Goal: Task Accomplishment & Management: Complete application form

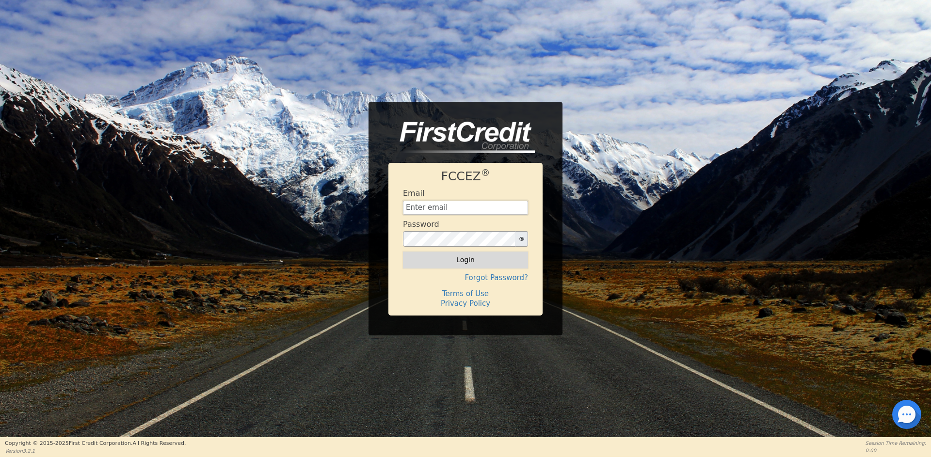
type input "[EMAIL_ADDRESS][DOMAIN_NAME]"
click at [428, 258] on button "Login" at bounding box center [465, 260] width 125 height 16
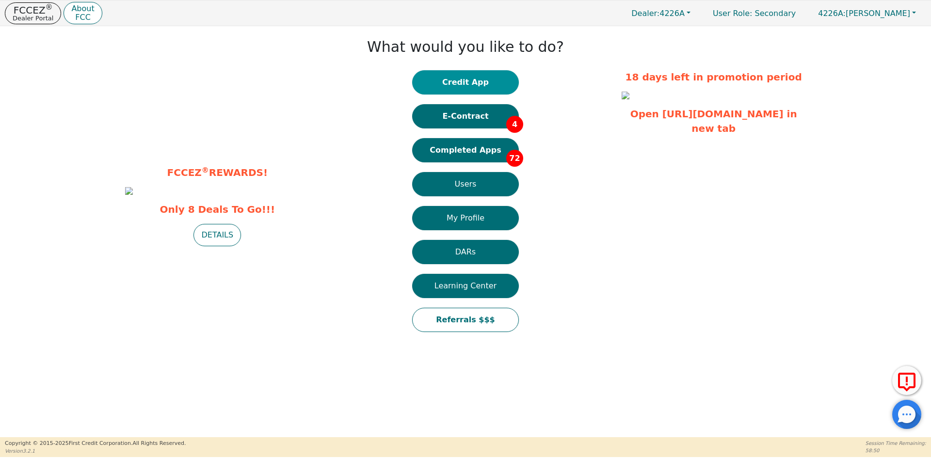
click at [468, 83] on button "Credit App" at bounding box center [465, 82] width 107 height 24
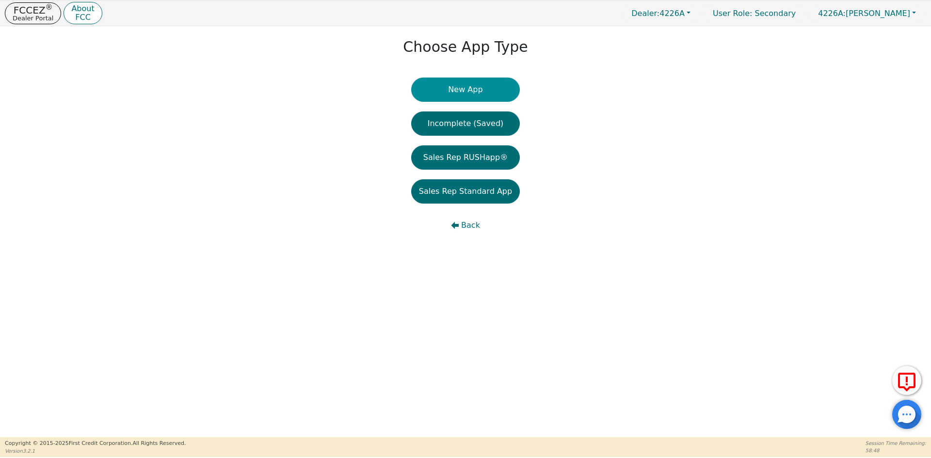
click at [434, 92] on button "New App" at bounding box center [465, 90] width 109 height 24
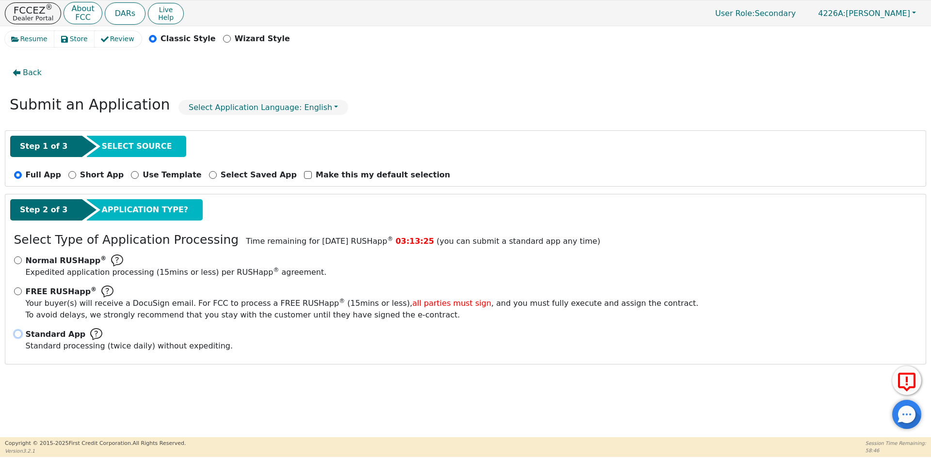
click at [16, 335] on input "Standard App Standard processing (twice daily) without expediting." at bounding box center [18, 334] width 8 height 8
radio input "true"
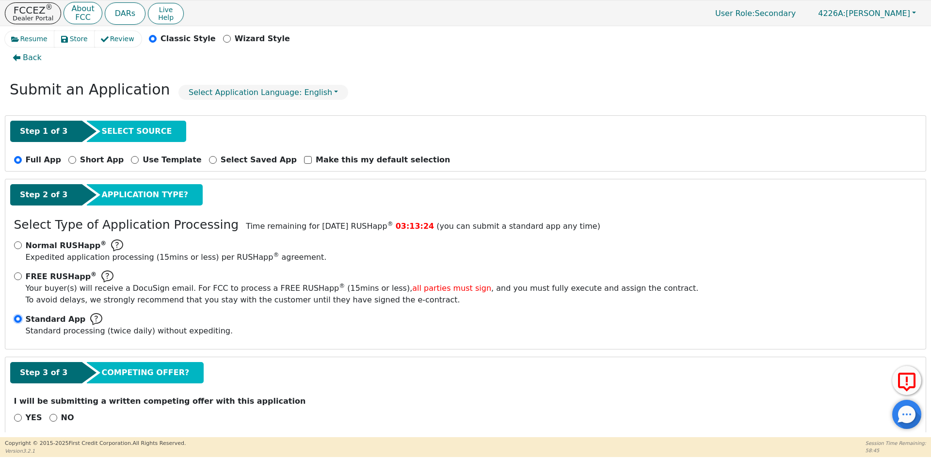
scroll to position [27, 0]
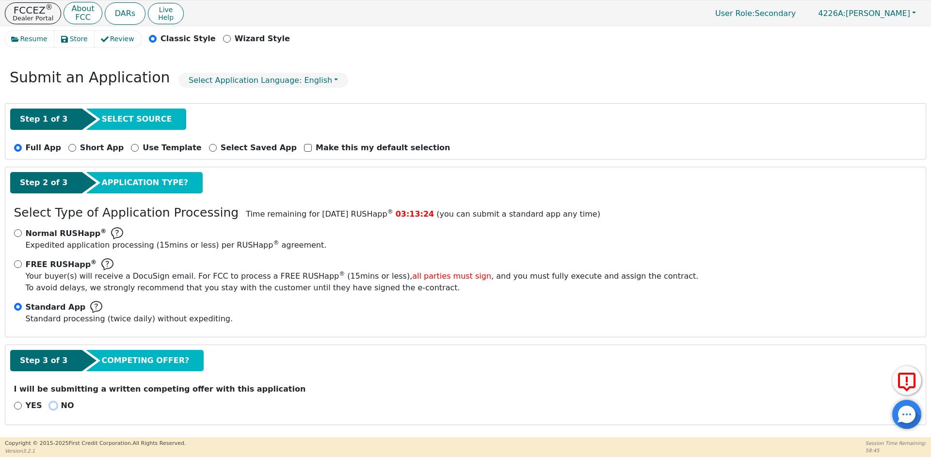
click at [51, 405] on input "NO" at bounding box center [53, 406] width 8 height 8
radio input "true"
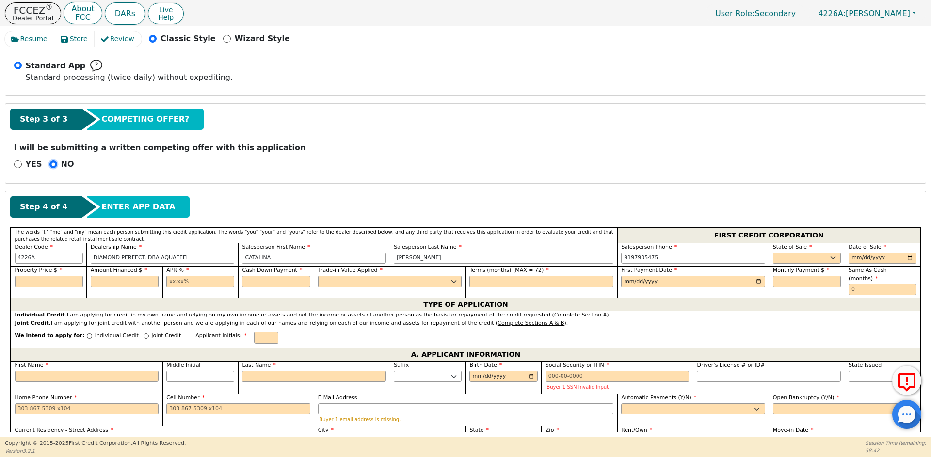
scroll to position [270, 0]
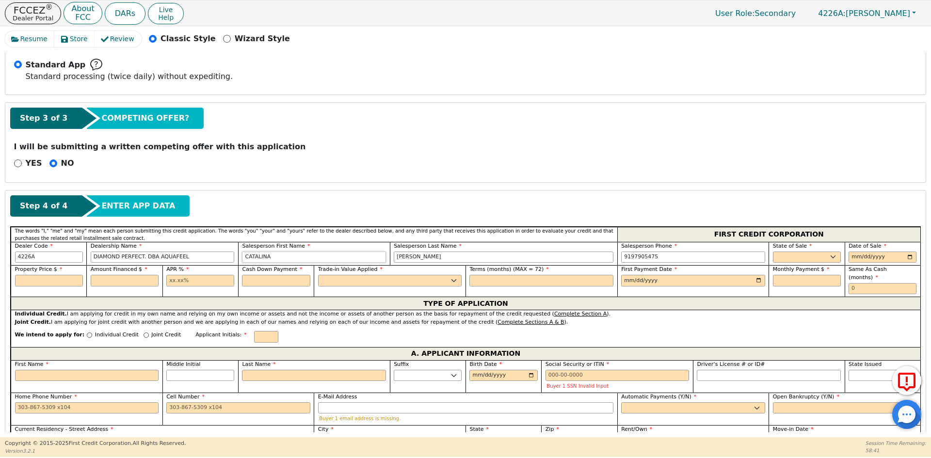
drag, startPoint x: 277, startPoint y: 257, endPoint x: 151, endPoint y: 260, distance: 126.6
click at [151, 260] on div "Dealer Code 4226A Dealership Name DIAMOND PERFECT. DBA AQUAFEEL Salesperson Fir…" at bounding box center [466, 254] width 910 height 24
type input "[PERSON_NAME]"
click at [792, 257] on select "AK AL AR AZ CA CO CT DC DE FL [GEOGRAPHIC_DATA] HI IA ID IL IN KS [GEOGRAPHIC_D…" at bounding box center [807, 258] width 68 height 12
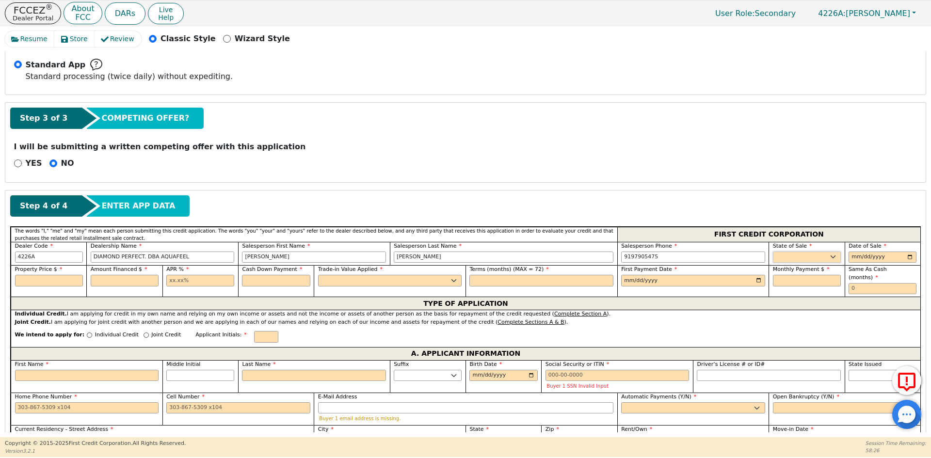
select select "PA"
click at [792, 257] on select "AK AL AR AZ CA CO CT DC DE FL [GEOGRAPHIC_DATA] HI IA ID IL IN KS [GEOGRAPHIC_D…" at bounding box center [807, 258] width 68 height 12
click at [906, 257] on input "date" at bounding box center [883, 258] width 68 height 12
type input "[DATE]"
click at [63, 285] on input "text" at bounding box center [49, 281] width 68 height 12
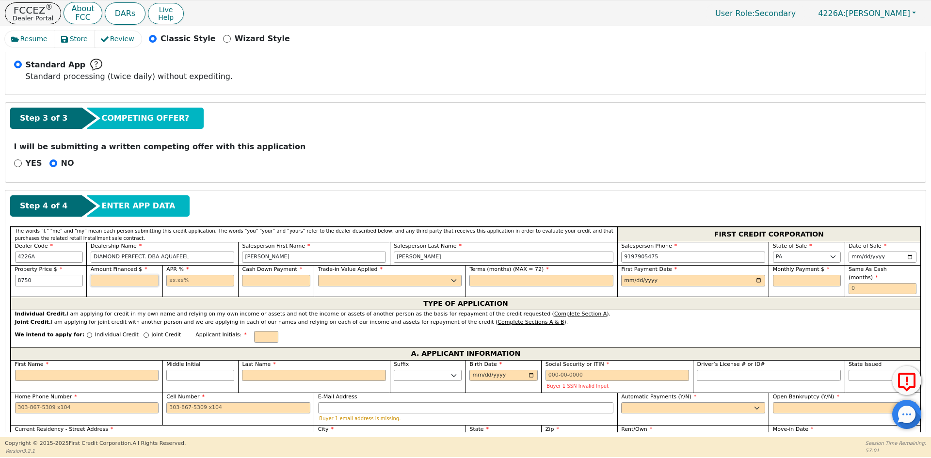
type input "8750.00"
click at [106, 281] on input "text" at bounding box center [125, 281] width 68 height 12
type input "8790.00"
click at [26, 281] on input "8750.00" at bounding box center [49, 281] width 68 height 12
type input "870.00"
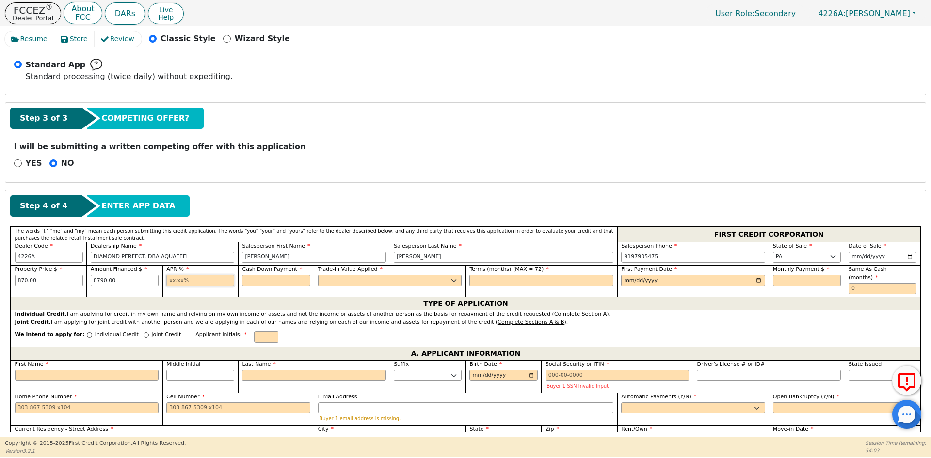
click at [196, 277] on input "text" at bounding box center [200, 281] width 68 height 12
type input "10.99"
click at [261, 282] on input "text" at bounding box center [276, 281] width 68 height 12
type input "0.00"
click at [354, 282] on select "Yes No" at bounding box center [390, 281] width 144 height 12
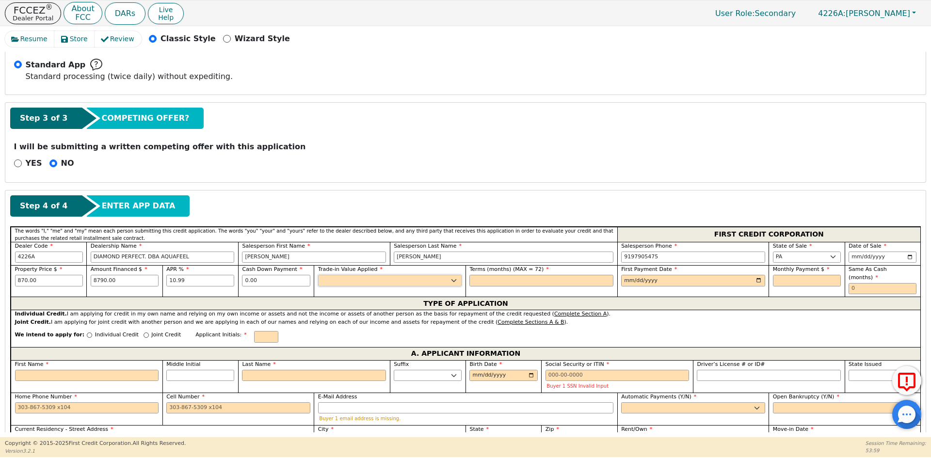
select select "n"
click at [318, 275] on select "Yes No" at bounding box center [390, 281] width 144 height 12
click at [494, 283] on input "text" at bounding box center [541, 281] width 144 height 12
type input "72"
click at [756, 281] on input "date" at bounding box center [693, 281] width 144 height 12
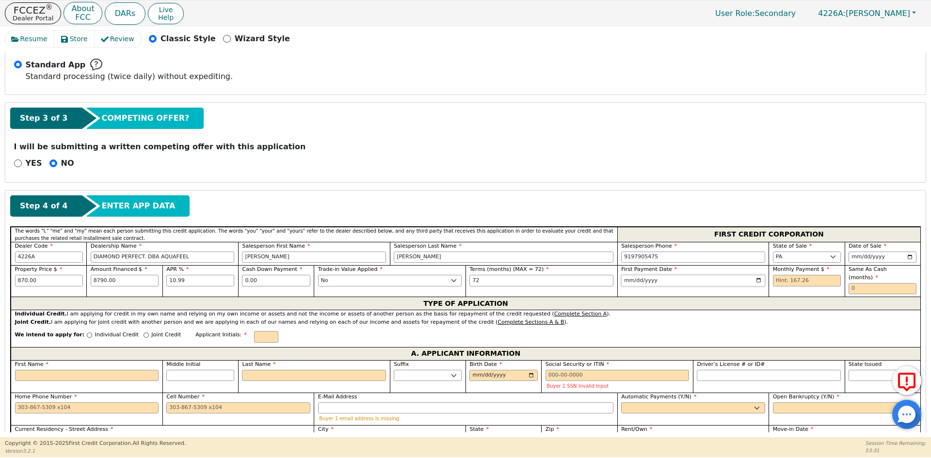
type input "[DATE]"
click at [800, 278] on input "text" at bounding box center [807, 281] width 68 height 12
type input "167.26"
click at [887, 283] on input "text" at bounding box center [883, 289] width 68 height 12
type input "0"
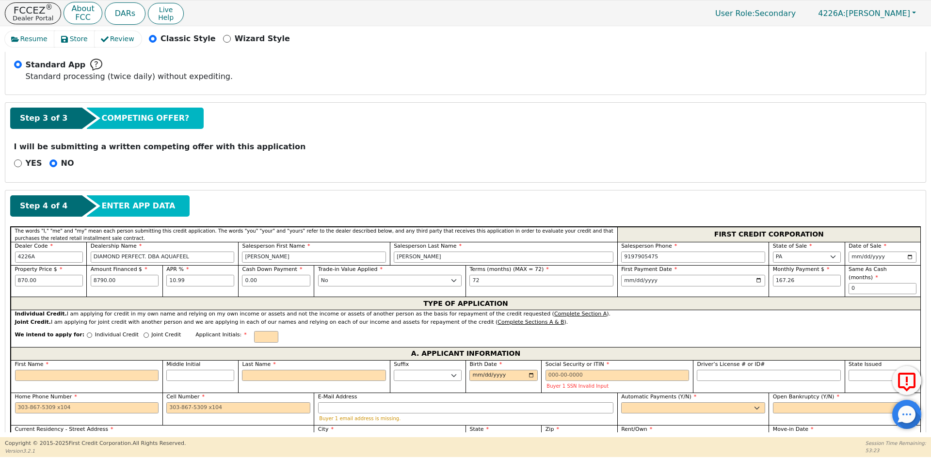
click at [99, 331] on p "Individual Credit" at bounding box center [117, 335] width 44 height 8
click at [92, 333] on input "Individual Credit" at bounding box center [89, 335] width 5 height 5
radio input "true"
click at [254, 331] on input "text" at bounding box center [266, 337] width 24 height 12
click at [40, 370] on input "First Name" at bounding box center [87, 376] width 144 height 12
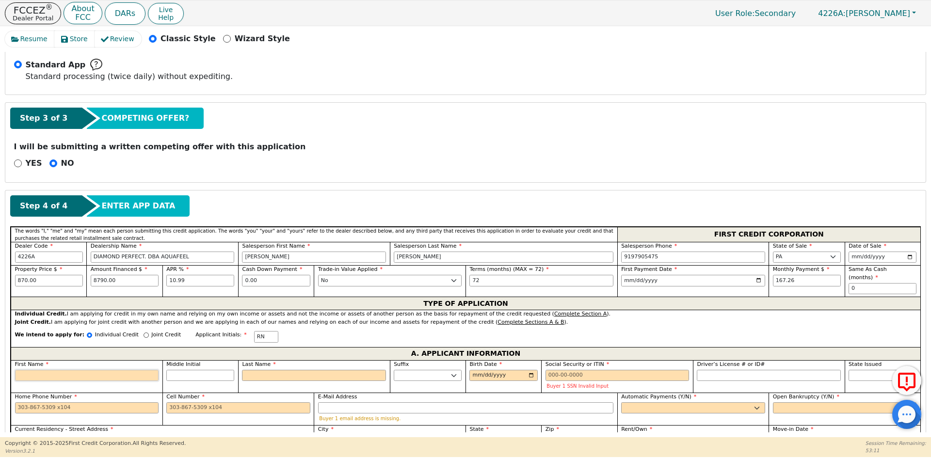
type input "N"
type input "NU"
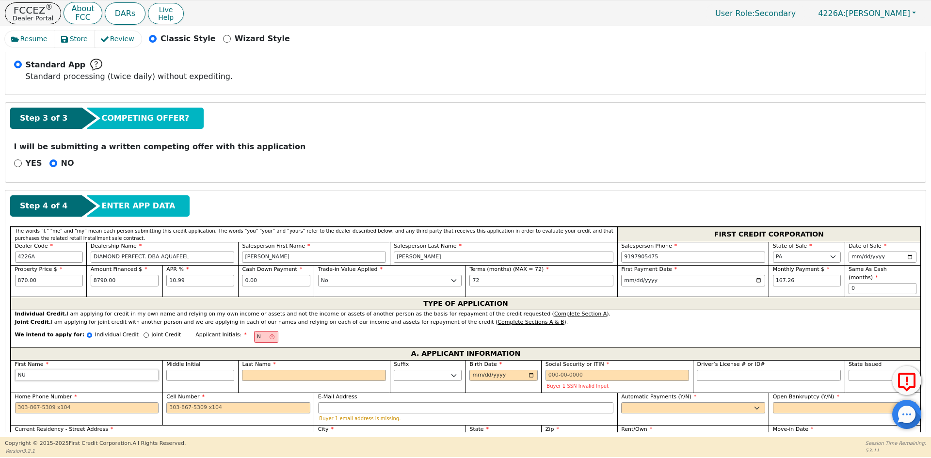
type input "NUN"
type input "[DEMOGRAPHIC_DATA]"
type input "[PERSON_NAME]"
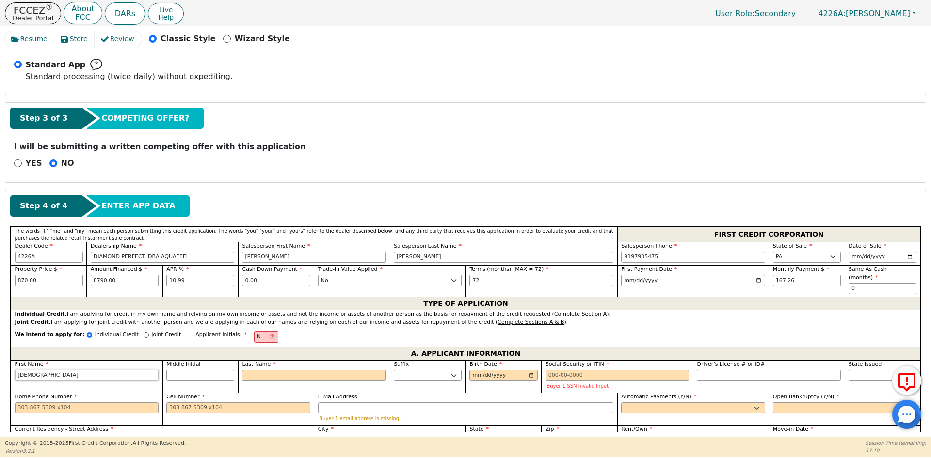
type input "[PERSON_NAME]"
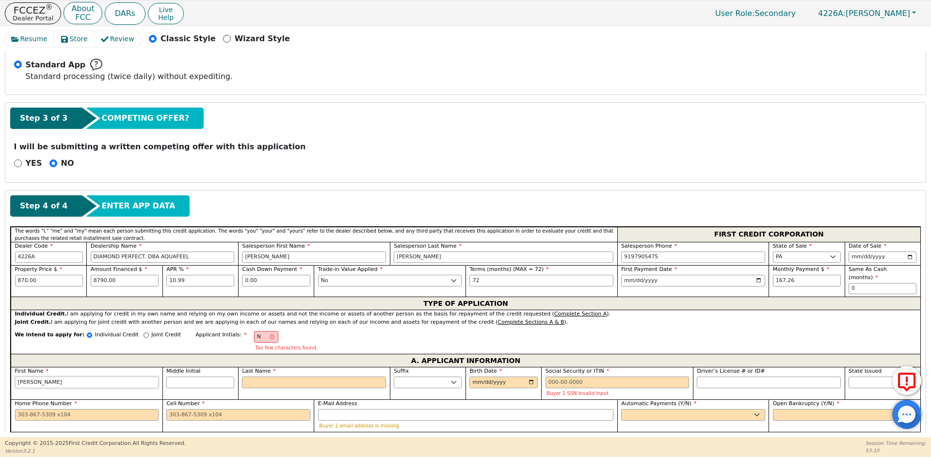
type input "[PERSON_NAME]"
type input "NR"
type input "R"
type input "[PERSON_NAME] R"
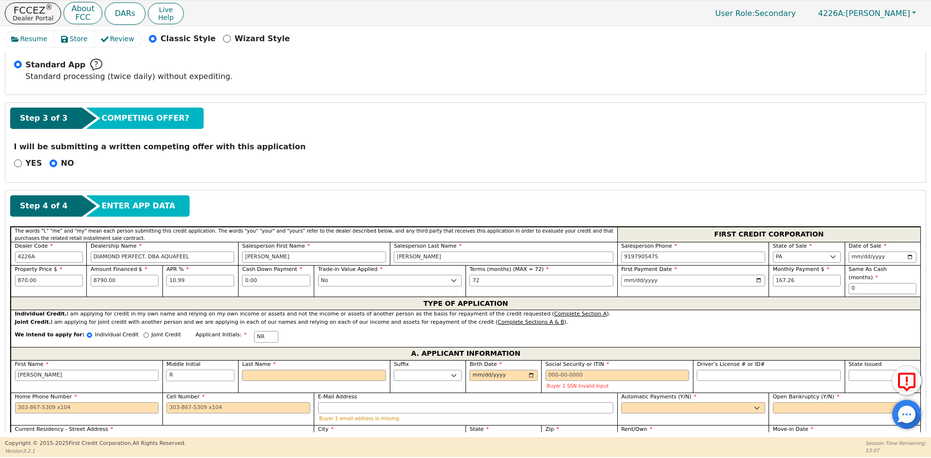
type input "R"
drag, startPoint x: 32, startPoint y: 368, endPoint x: 0, endPoint y: 372, distance: 32.8
click at [0, 372] on div "Resume Store Review Classic Style Wizard Style Back Submit an Application Selec…" at bounding box center [465, 231] width 931 height 411
type input "RR"
type input "R"
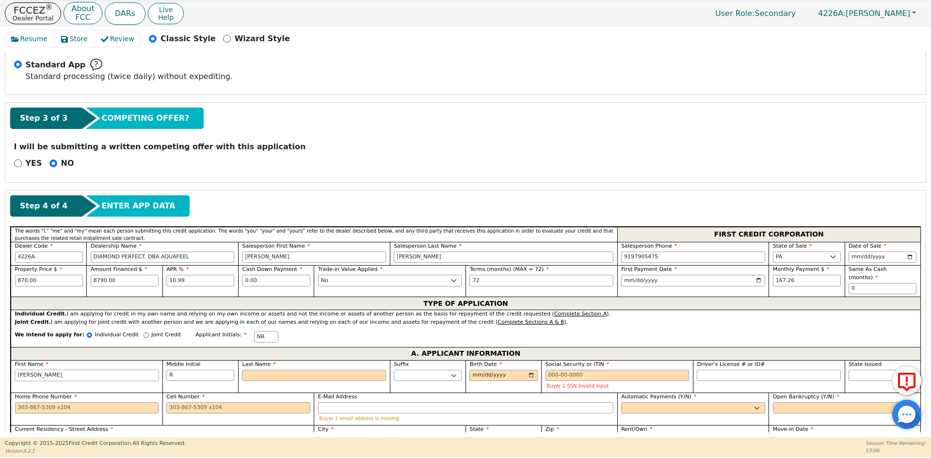
type input "R R"
type input "RA"
type input "RA R"
type input "RAD"
type input "RAD R"
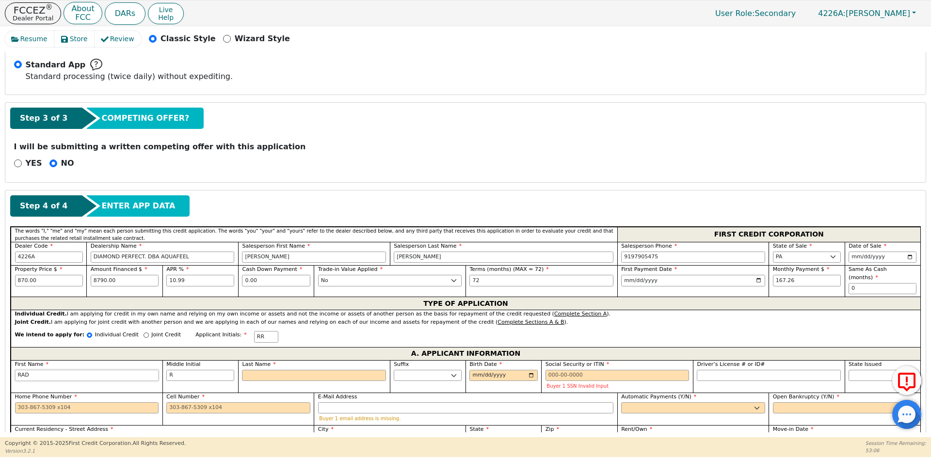
type input "RADE"
type input "[PERSON_NAME]"
type input "RADELK"
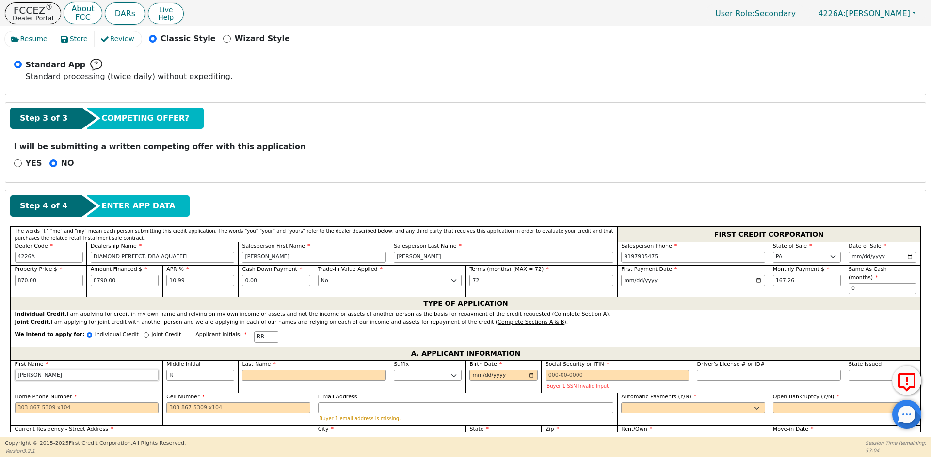
type input "RADELK R"
type input "RADELKI"
type input "RADELKI R"
type input "RADELKI"
drag, startPoint x: 174, startPoint y: 366, endPoint x: 163, endPoint y: 367, distance: 11.2
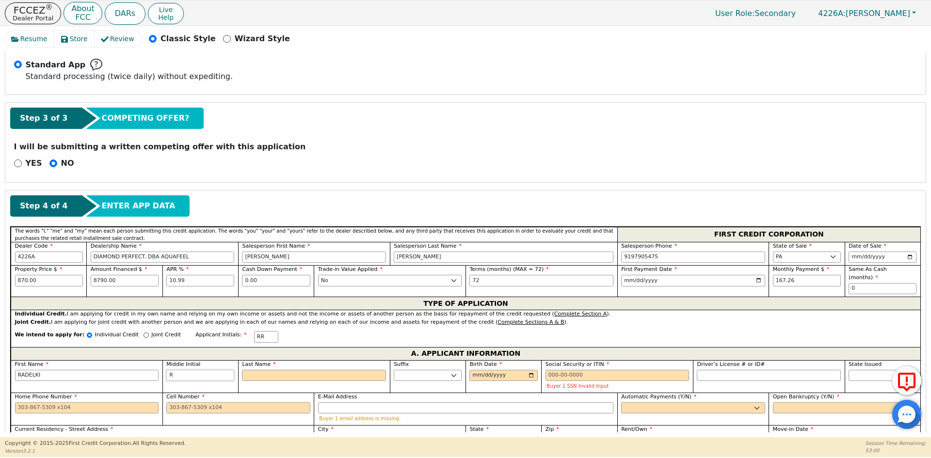
click at [163, 367] on div "Middle Initial R" at bounding box center [200, 376] width 76 height 32
type input "R"
type input "RADELKI"
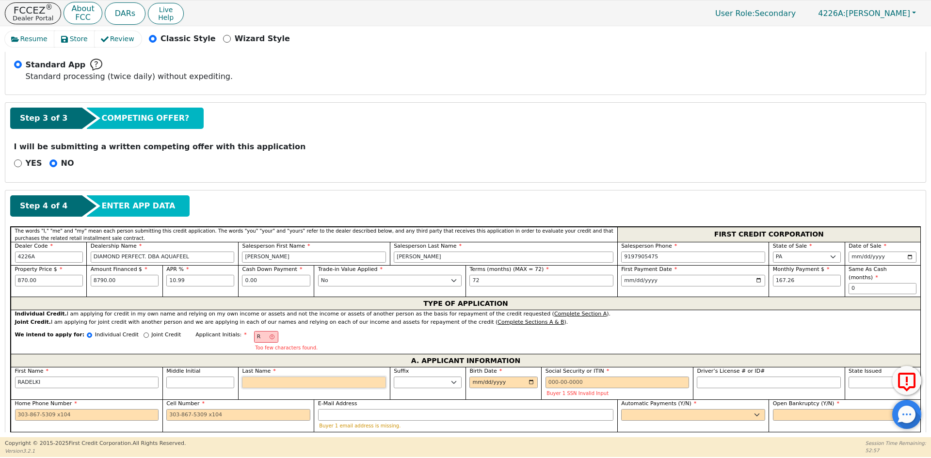
click at [257, 377] on input "Last Name" at bounding box center [314, 383] width 144 height 12
type input "RN"
type input "N"
type input "RADELKI N"
type input "NU"
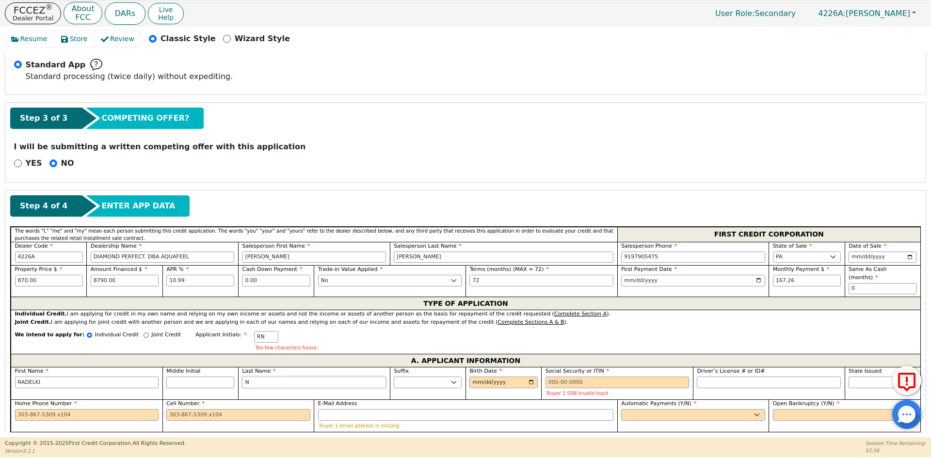
type input "RADELKI NU"
type input "NUN"
type input "RADELKI NUN"
type input "[DEMOGRAPHIC_DATA]"
type input "[PERSON_NAME]"
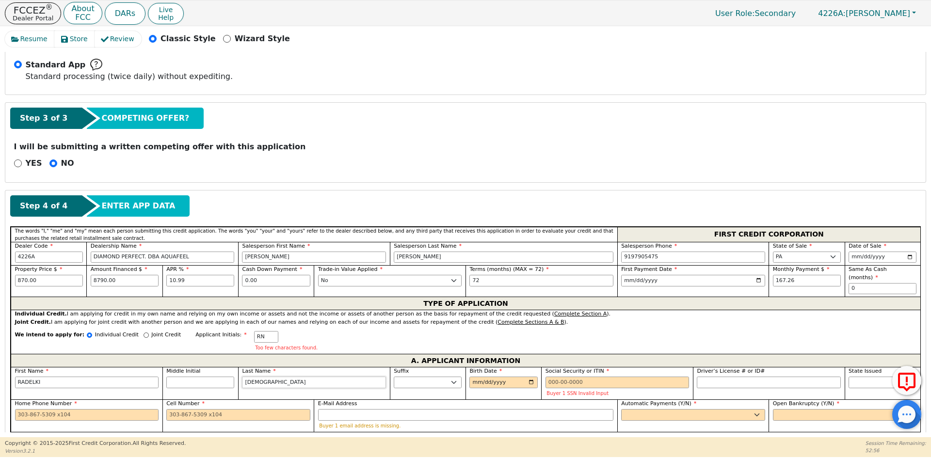
type input "NUNEE"
type input "[PERSON_NAME]"
type input "NUNEEZ"
type input "[PERSON_NAME]"
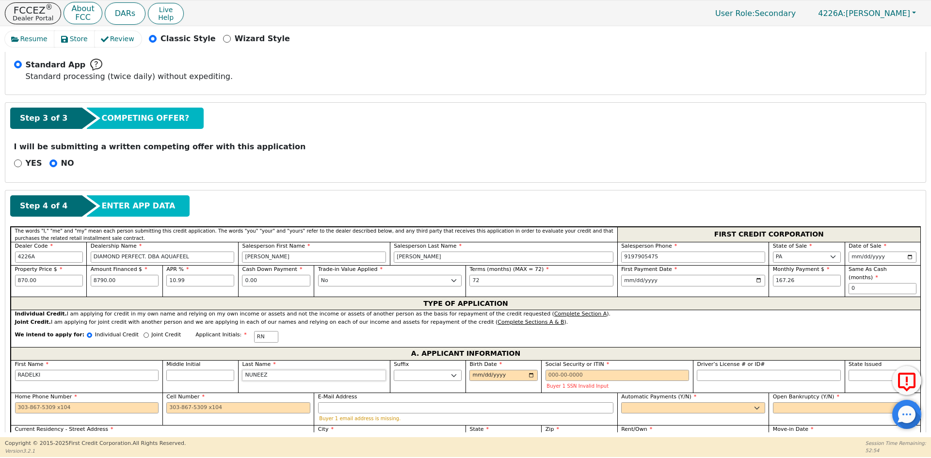
type input "NUNEE"
type input "[PERSON_NAME]"
type input "[DEMOGRAPHIC_DATA]"
type input "[PERSON_NAME]"
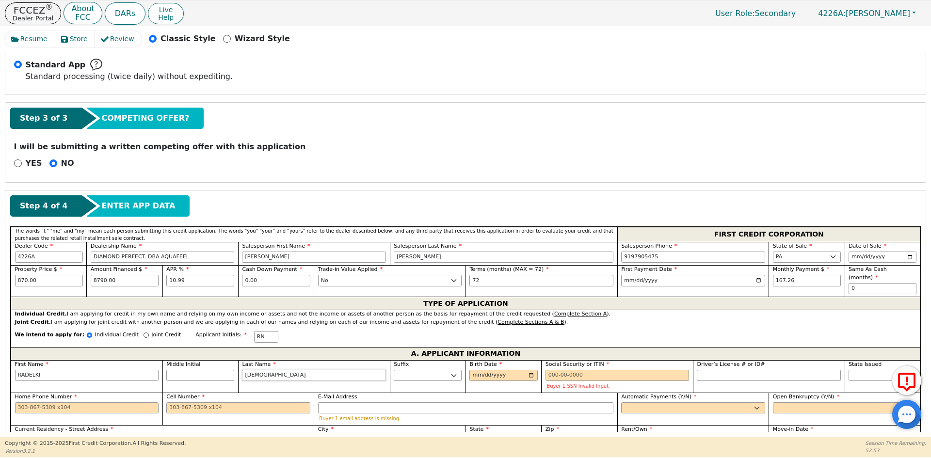
type input "[PERSON_NAME]"
click at [527, 370] on input "Birth Date" at bounding box center [503, 376] width 68 height 12
click at [479, 370] on input "Birth Date" at bounding box center [503, 376] width 68 height 12
type input "[DATE]"
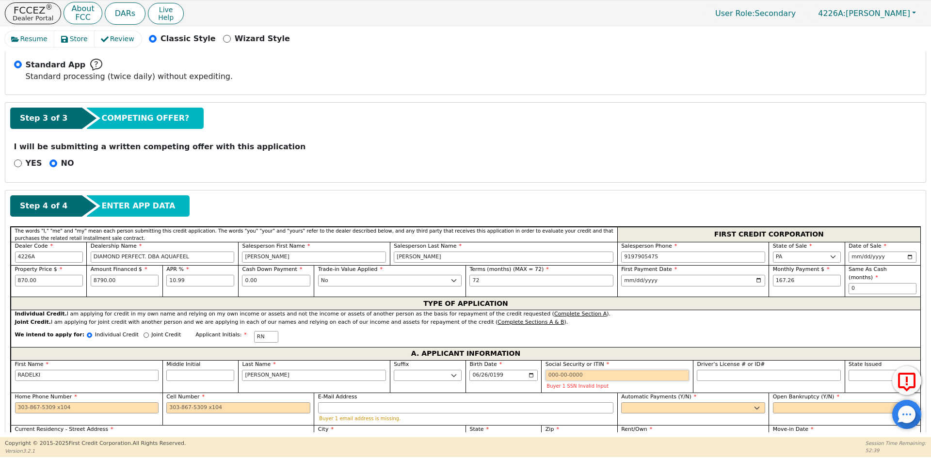
click at [577, 370] on input "Social Security or ITIN" at bounding box center [617, 376] width 144 height 12
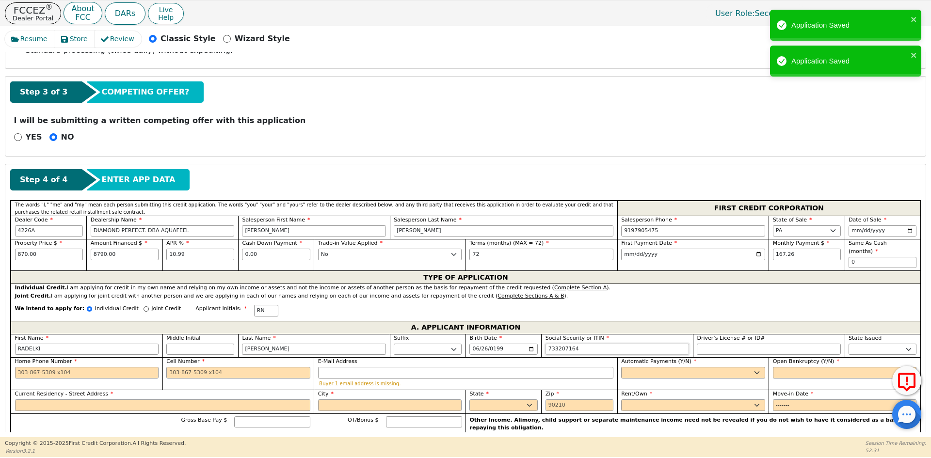
scroll to position [318, 0]
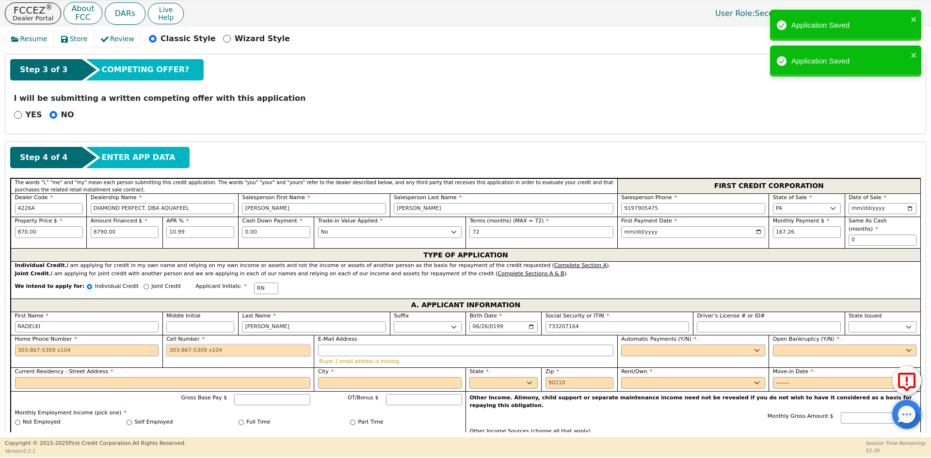
type input "***-**-7164"
click at [190, 346] on input "Cell Number" at bounding box center [238, 351] width 144 height 12
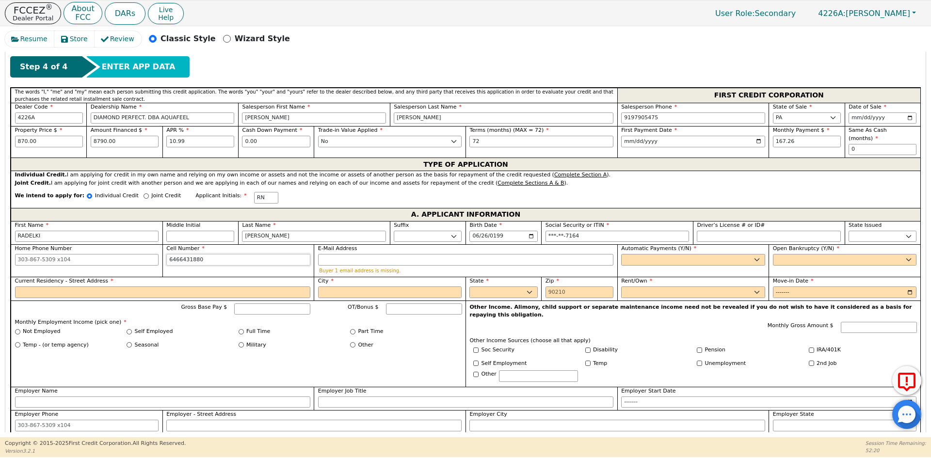
scroll to position [415, 0]
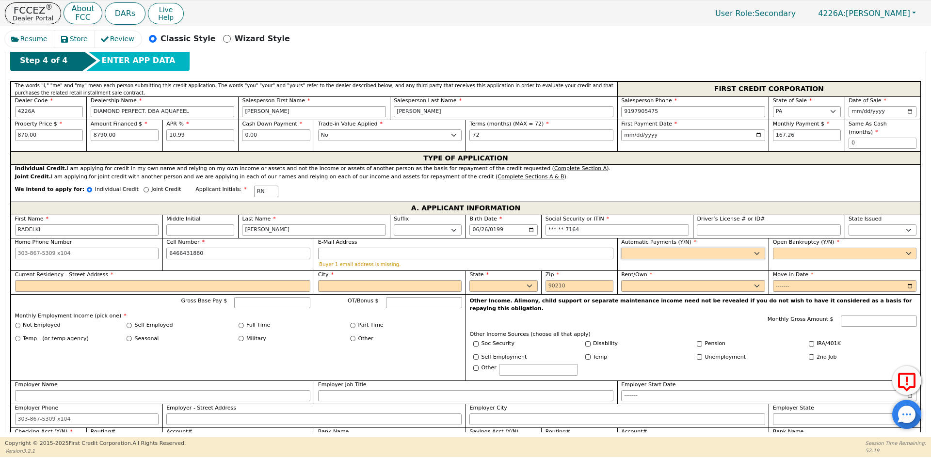
type input "[PHONE_NUMBER]"
click at [674, 248] on select "Yes No" at bounding box center [693, 254] width 144 height 12
select select "y"
click at [621, 248] on select "Yes No" at bounding box center [693, 254] width 144 height 12
type input "[PERSON_NAME]"
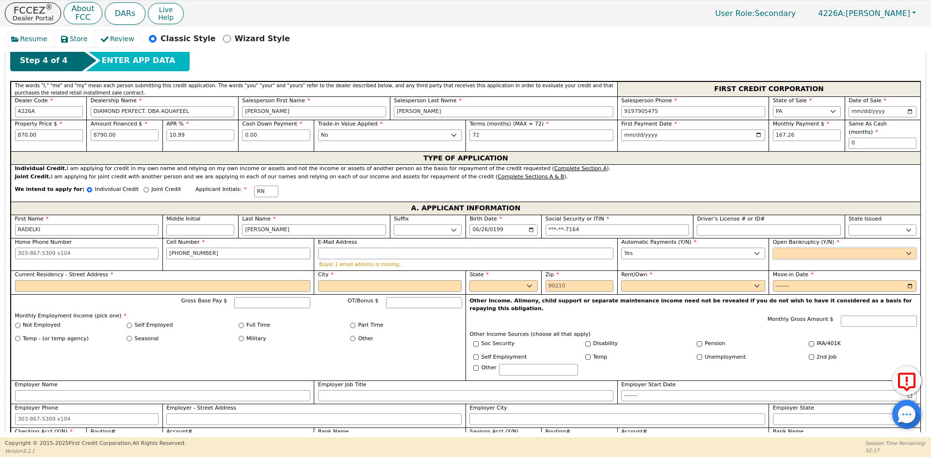
click at [823, 248] on select "Yes No" at bounding box center [845, 254] width 144 height 12
select select "n"
click at [773, 248] on select "Yes No" at bounding box center [845, 254] width 144 height 12
click at [77, 280] on input "Current Residency - Street Address" at bounding box center [162, 286] width 295 height 12
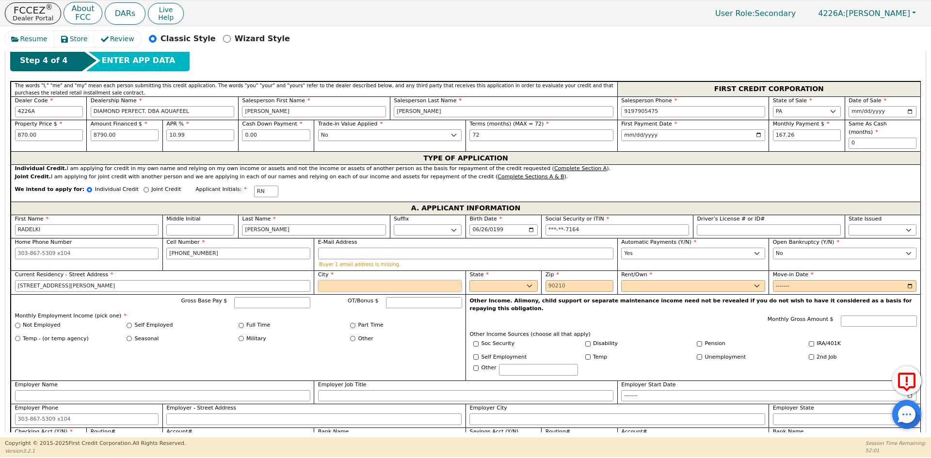
type input "[STREET_ADDRESS][PERSON_NAME]"
type input "READING"
select select "PA"
type input "19601"
click at [644, 272] on span "Rent/Own" at bounding box center [636, 275] width 31 height 6
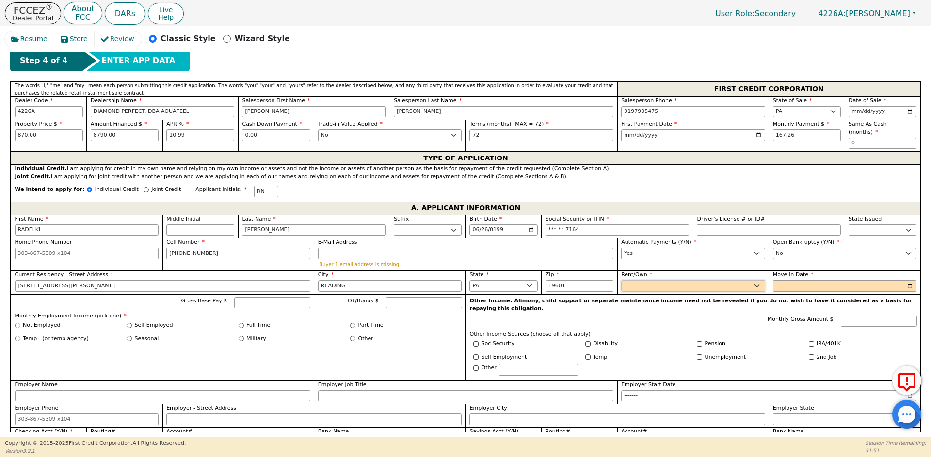
click at [644, 280] on select "Rent Own" at bounding box center [693, 286] width 144 height 12
click at [642, 280] on select "Rent Own" at bounding box center [693, 286] width 144 height 12
select select "Rent"
click at [621, 280] on select "Rent Own" at bounding box center [693, 286] width 144 height 12
click at [785, 280] on input "Move-in Date" at bounding box center [845, 286] width 144 height 12
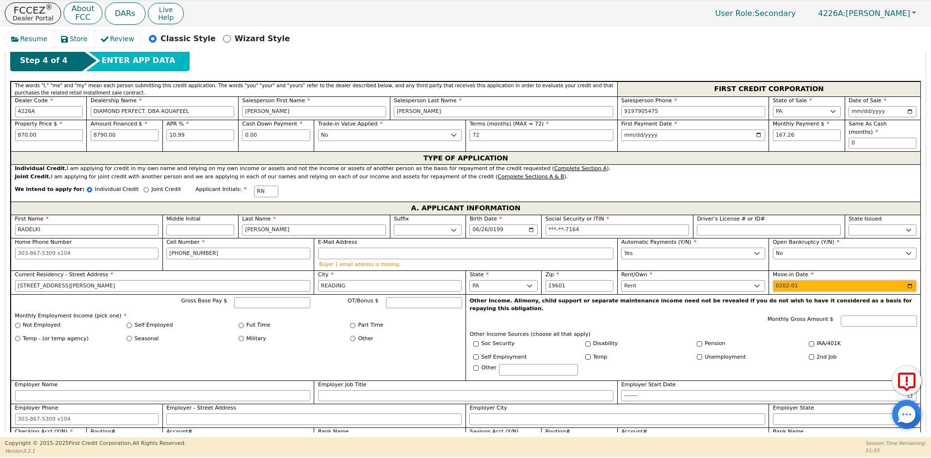
type input "2025-01"
click at [248, 321] on label "Full Time" at bounding box center [258, 325] width 24 height 8
click at [244, 323] on input "Full Time" at bounding box center [241, 325] width 5 height 5
radio input "true"
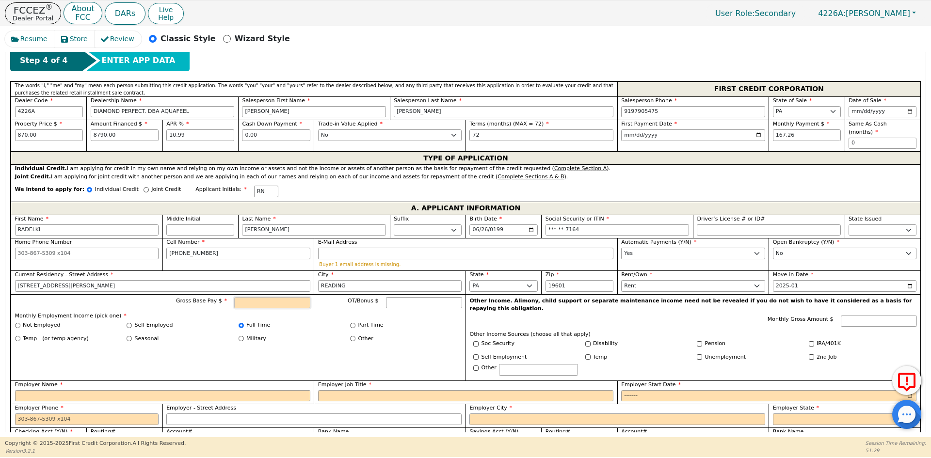
click at [275, 297] on input "Gross Base Pay $" at bounding box center [272, 303] width 76 height 12
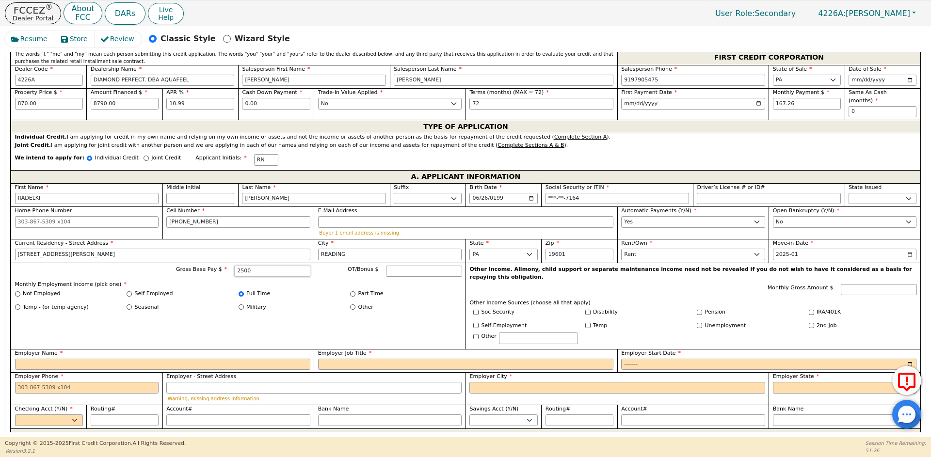
scroll to position [464, 0]
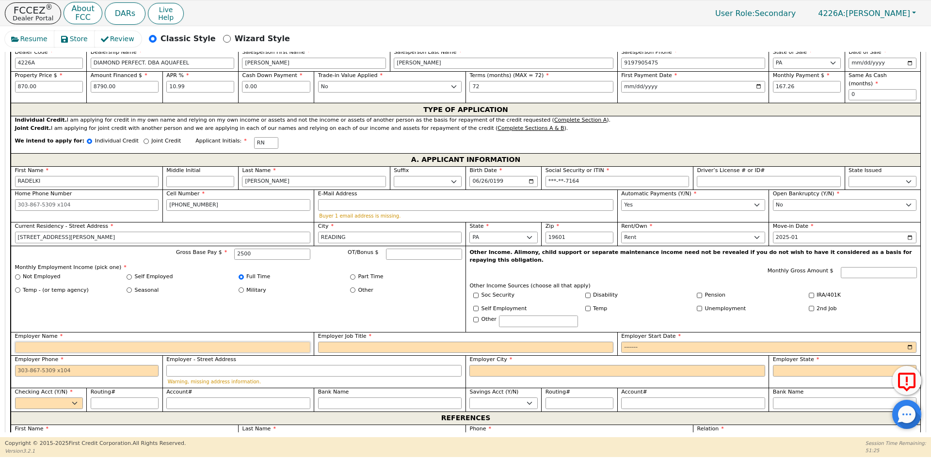
type input "2500.00"
click at [84, 342] on input "Employer Name" at bounding box center [162, 348] width 295 height 12
type input "SERVICIOS GENERALES"
type input "2"
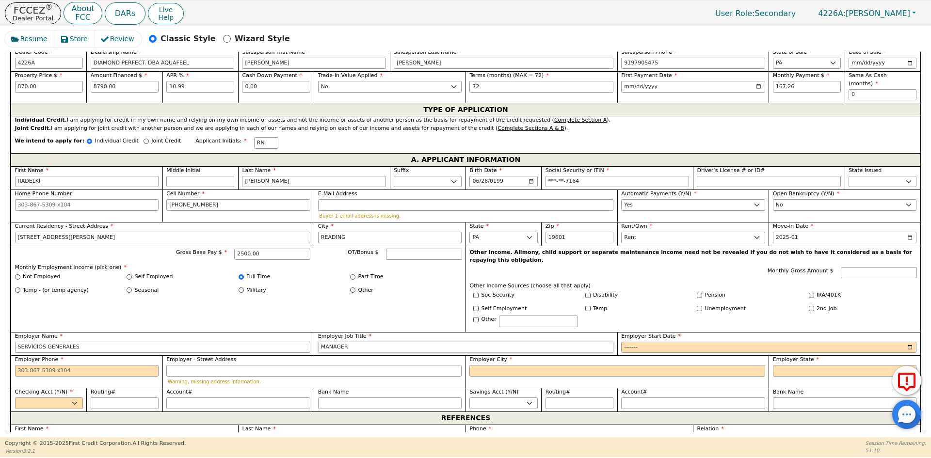
type input "MANAGER"
click at [96, 342] on input "SERVICIOS GENERALES" at bounding box center [162, 348] width 295 height 12
type input "SERVICIOS GENERALES HLRARDO"
click at [630, 342] on input "Employer Start Date" at bounding box center [768, 348] width 295 height 12
type input "2023-08"
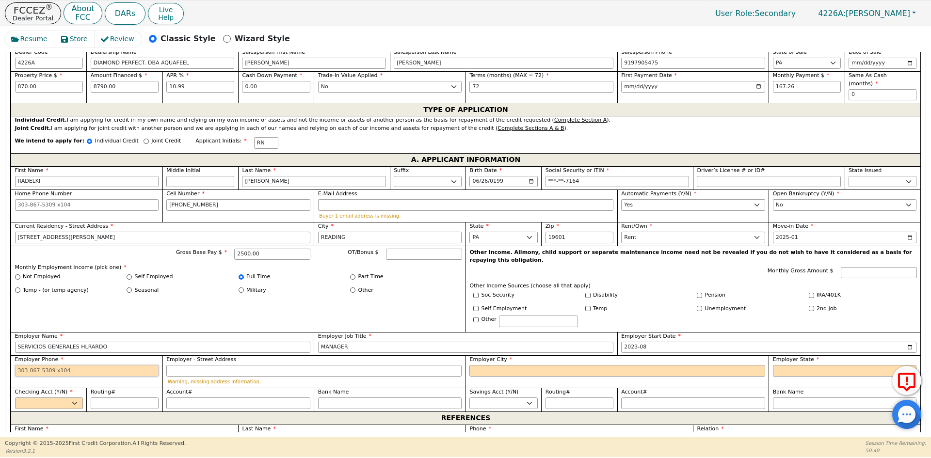
click at [137, 365] on input "Employer Phone" at bounding box center [87, 371] width 144 height 12
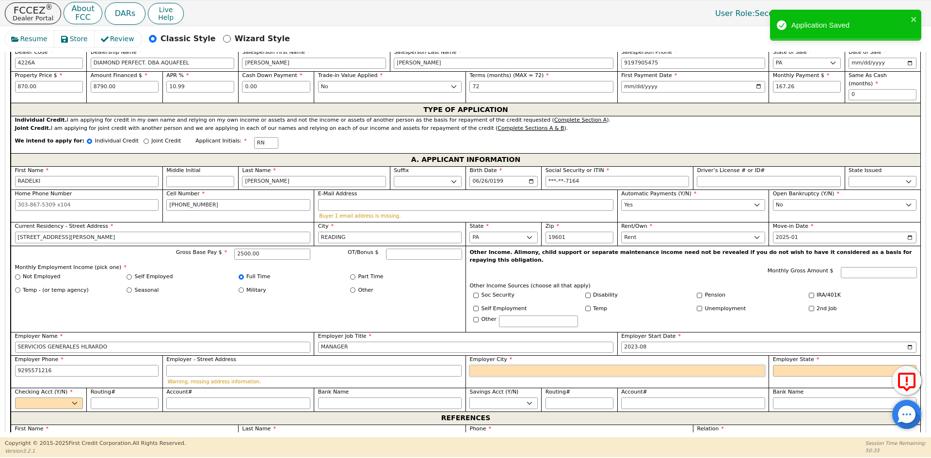
type input "[PHONE_NUMBER]"
click at [490, 365] on input "Employer City" at bounding box center [616, 371] width 295 height 12
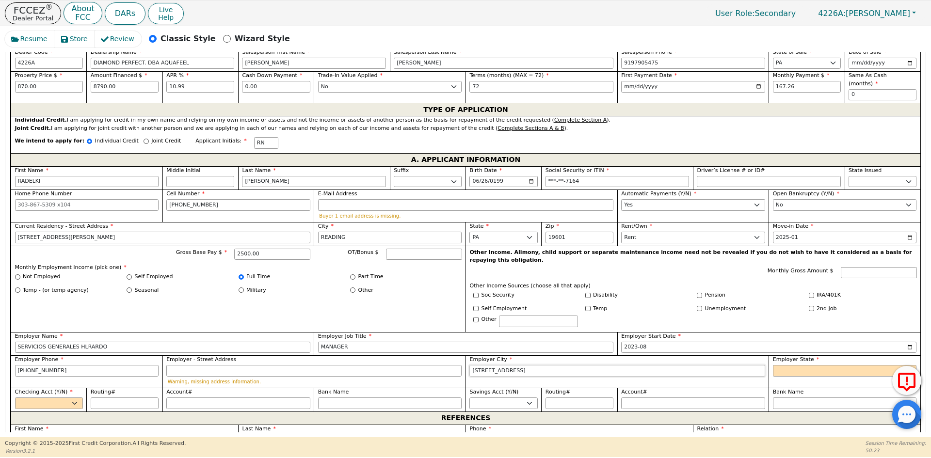
type input "[STREET_ADDRESS]"
click at [783, 365] on select "AK AL AR AZ CA CO CT DC DE FL [GEOGRAPHIC_DATA] HI IA ID [GEOGRAPHIC_DATA] IN K…" at bounding box center [845, 371] width 144 height 12
select select "PA"
click at [783, 365] on select "AK AL AR AZ CA CO CT DC DE FL [GEOGRAPHIC_DATA] HI IA ID [GEOGRAPHIC_DATA] IN K…" at bounding box center [845, 371] width 144 height 12
click at [46, 398] on select "Yes No" at bounding box center [49, 404] width 68 height 12
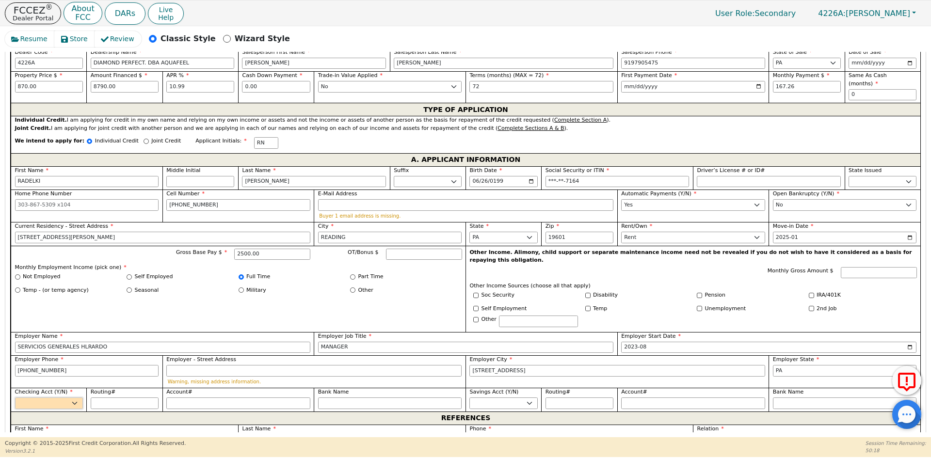
select select "y"
click at [15, 398] on select "Yes No" at bounding box center [49, 404] width 68 height 12
click at [120, 398] on input "Routing#" at bounding box center [125, 404] width 68 height 12
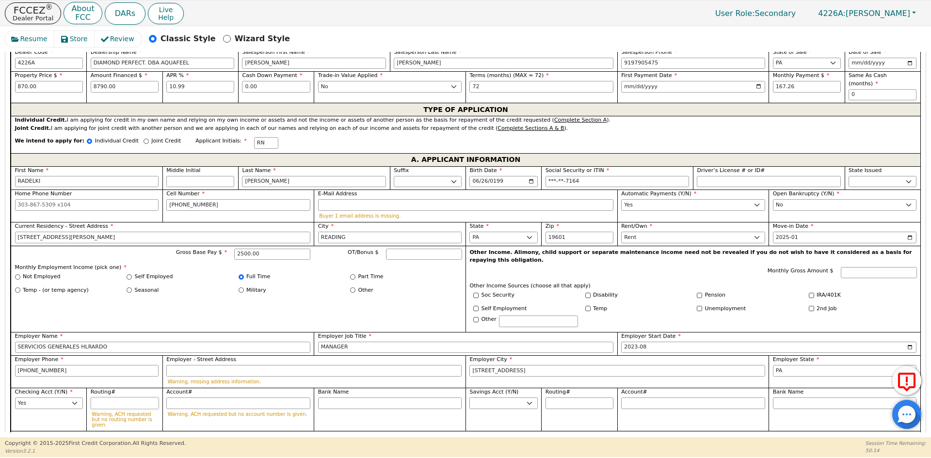
type input "0"
type input "*"
type input "03"
type input "**"
type input "031"
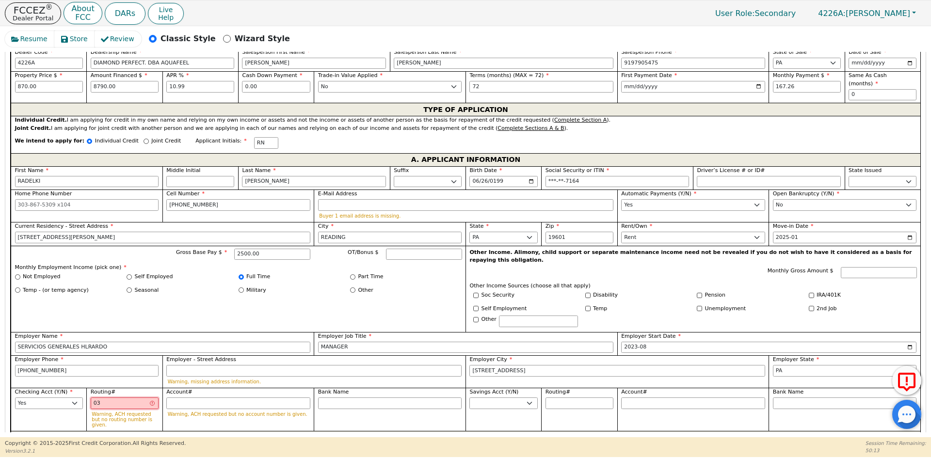
type input "***"
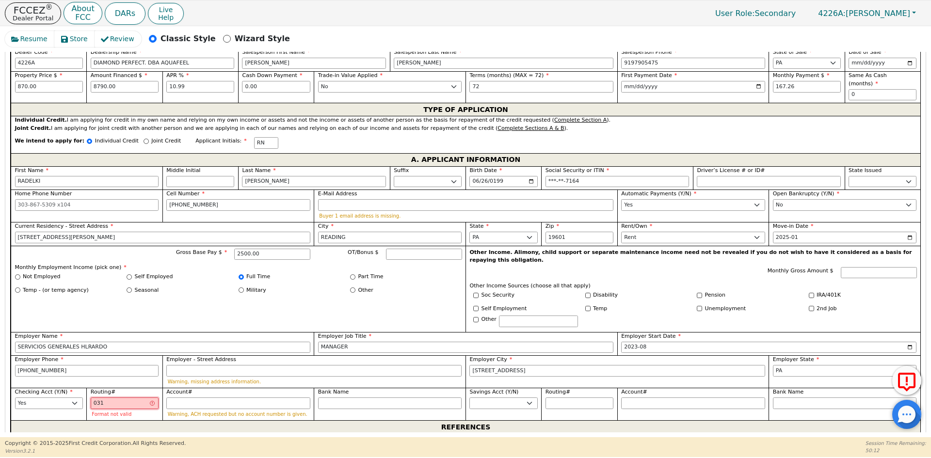
type input "0311"
type input "****"
type input "03117"
type input "*****"
type input "031176"
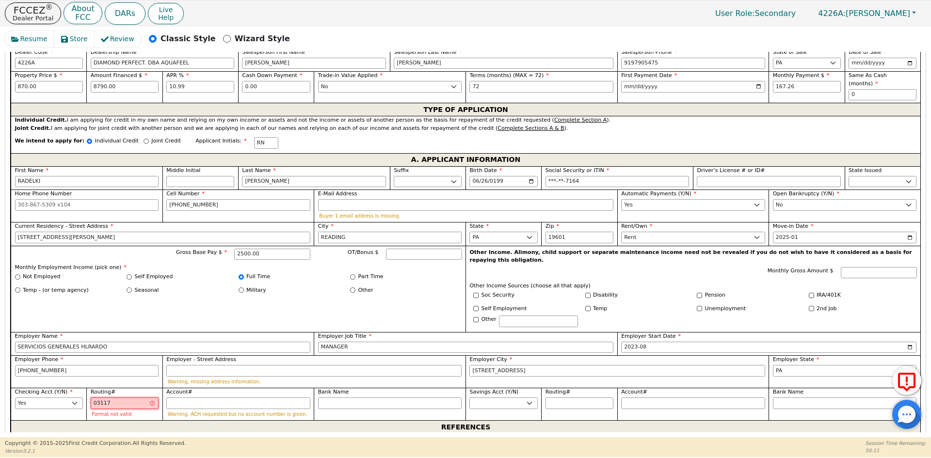
type input "******"
type input "0311761"
type input "*******"
type input "03117611"
type input "********"
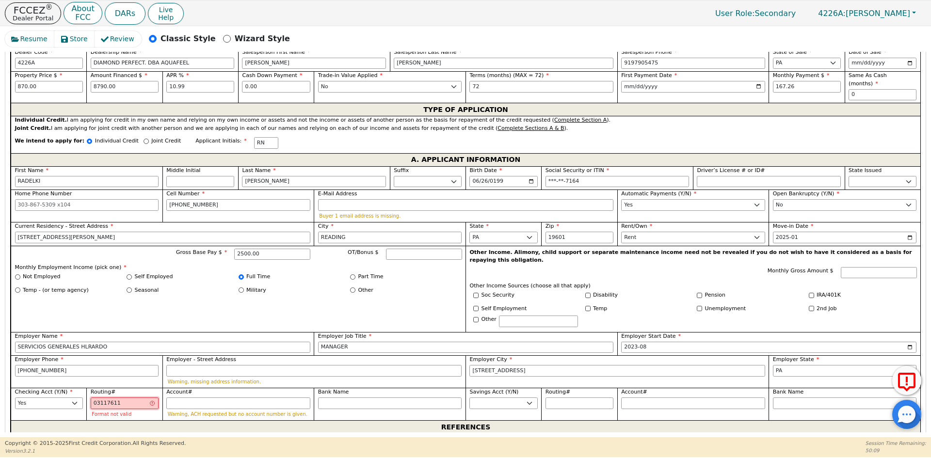
type input "031176110"
type input "*********"
click at [201, 398] on input "Account#" at bounding box center [238, 404] width 144 height 12
type input "3"
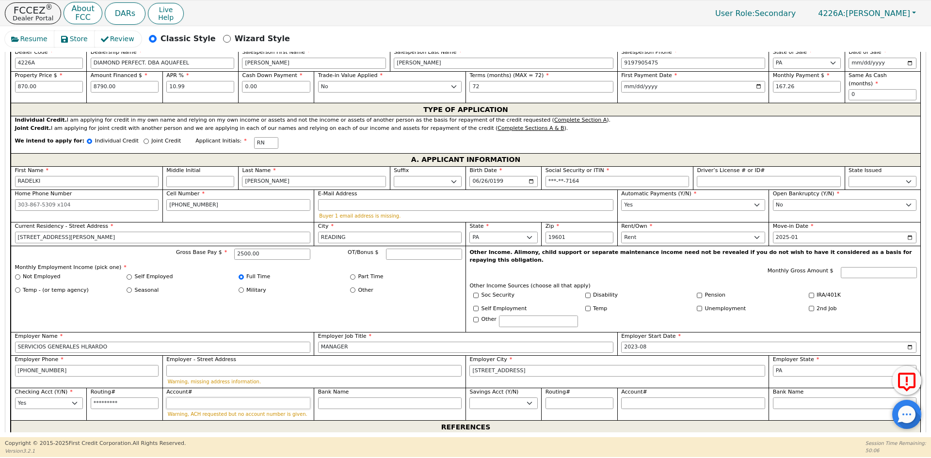
type input "*"
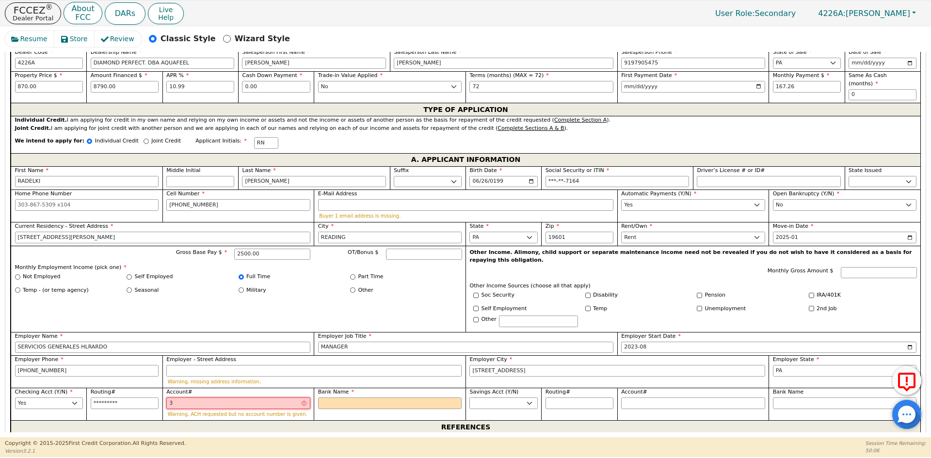
type input "30"
type input "**"
type input "302"
type input "***"
type input "3027"
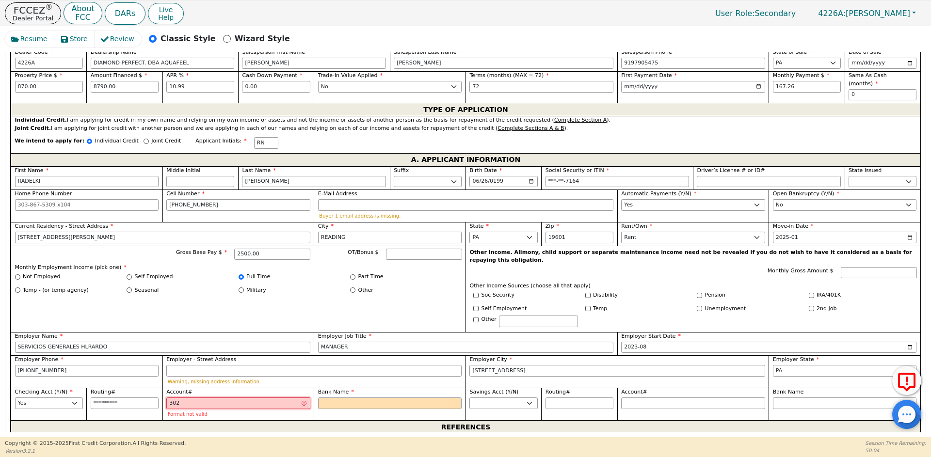
type input "****"
type input "30272"
type input "*****"
type input "302720"
type input "******"
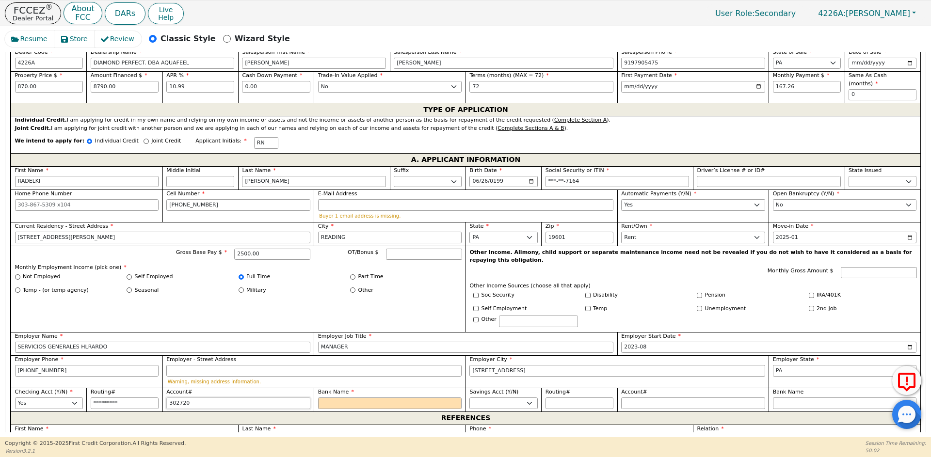
type input "3027204"
type input "*******"
type input "30272042"
type input "********"
type input "302720421"
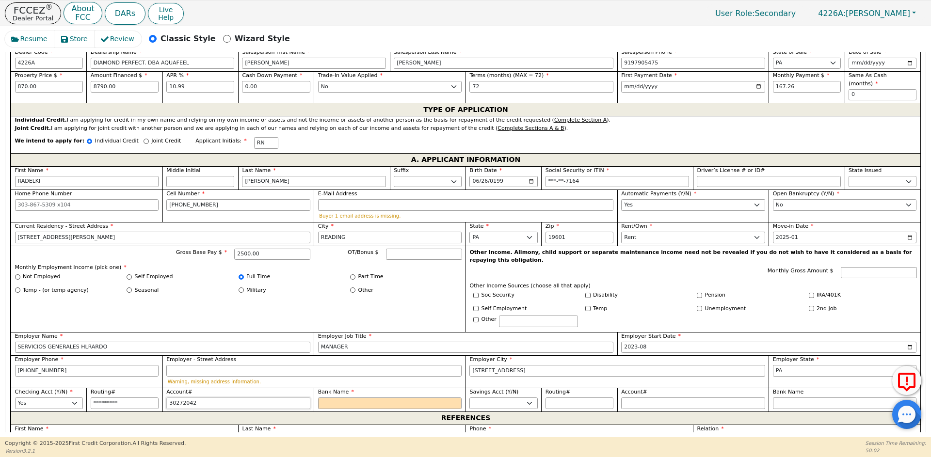
type input "*********"
type input "3027204219"
type input "**********"
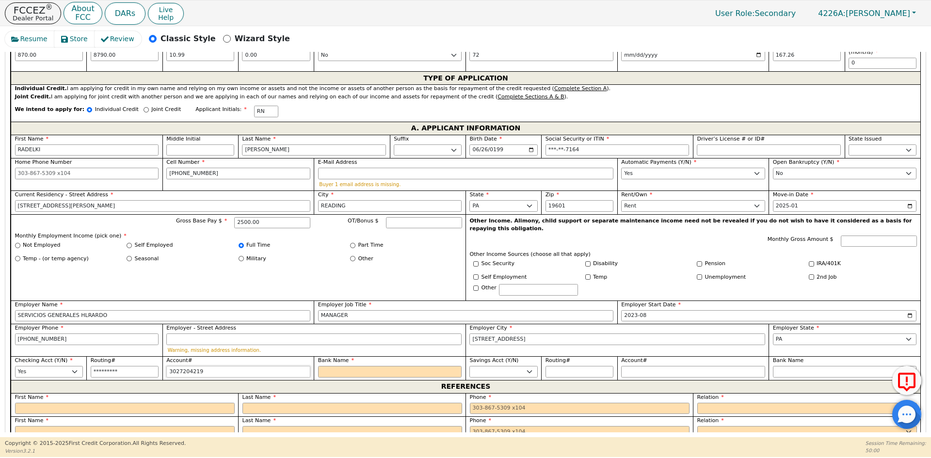
scroll to position [512, 0]
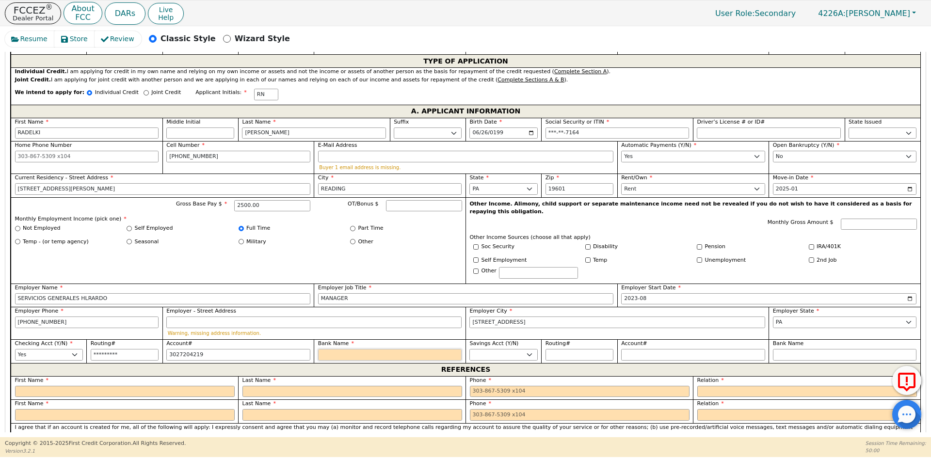
type input "**********"
click at [340, 349] on input "Bank Name" at bounding box center [390, 355] width 144 height 12
type input "C"
type input "CA"
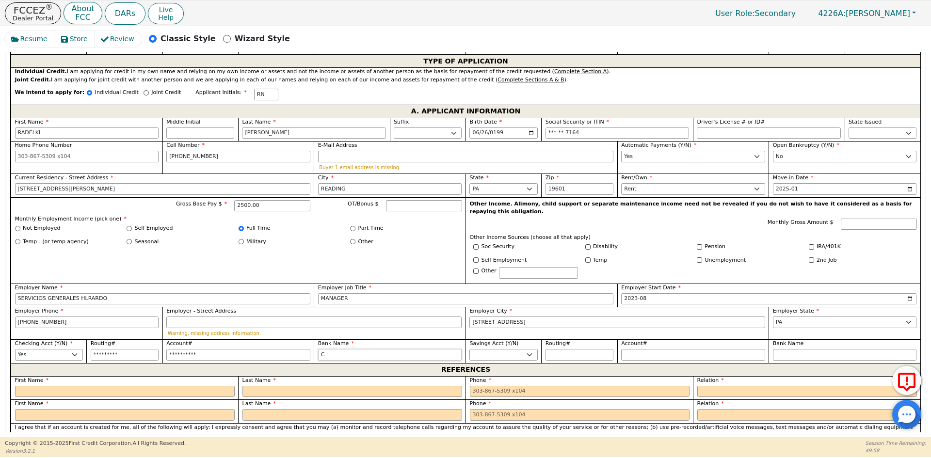
type input "CA"
type input "CAP"
type input "CAPI"
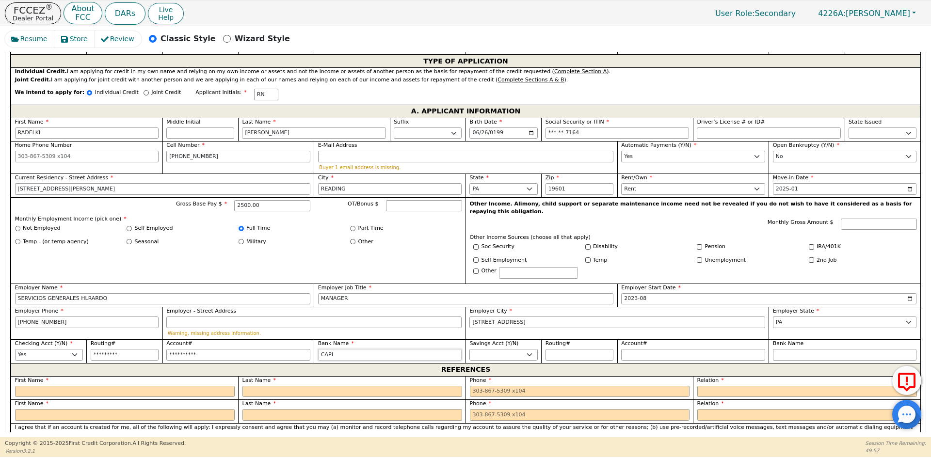
type input "CAPIT"
type input "CAPITA"
type input "CAPITAL"
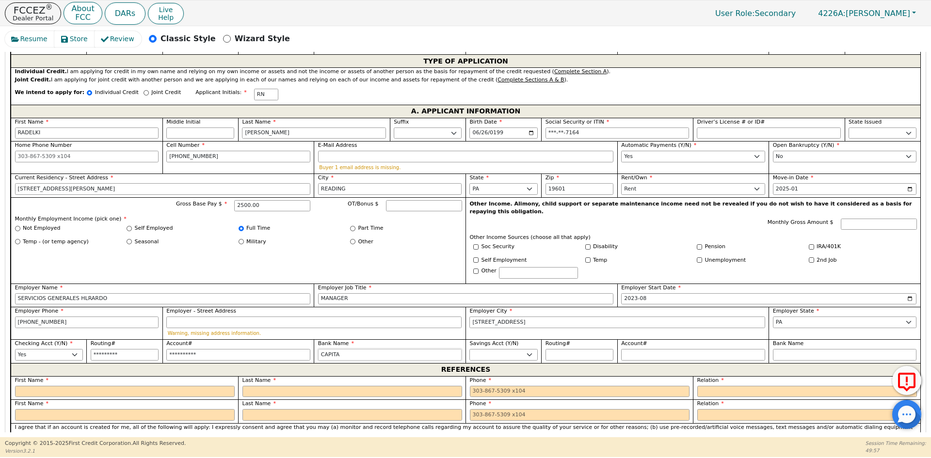
type input "CAPITAL"
type input "CAPITAL O"
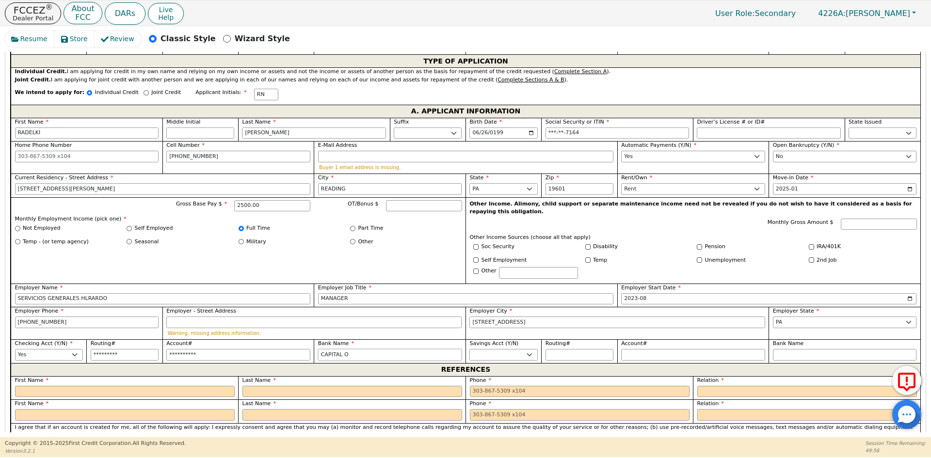
type input "CAPITAL ON"
type input "CAPITAL ONE"
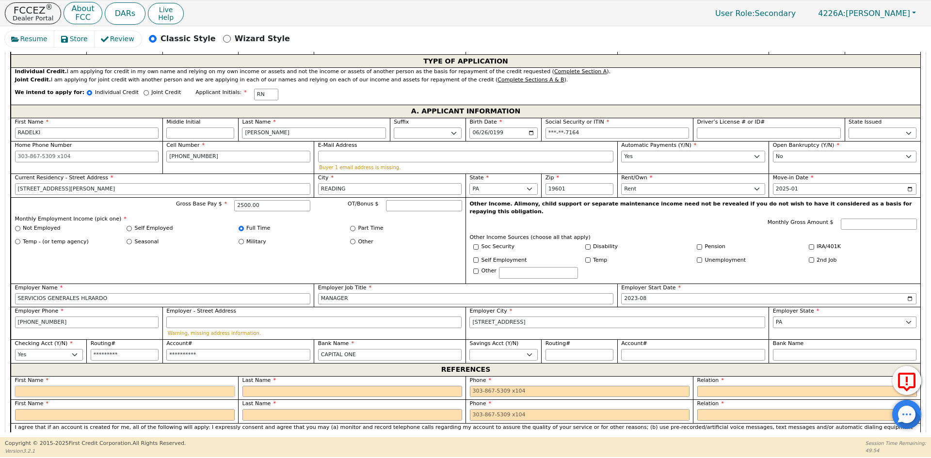
click at [143, 386] on input "text" at bounding box center [125, 392] width 220 height 12
type input "MARIEL"
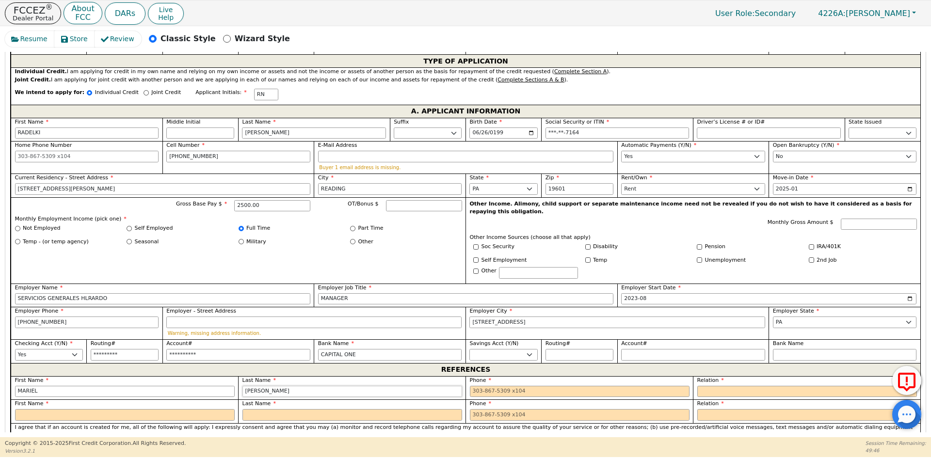
type input "[PERSON_NAME]"
type input "[PHONE_NUMBER]"
click at [735, 386] on select "FATHER MOTHER SISTER BROTHER DAUGHTER SON CO-WORKER NEIGHBOR FRIEND COUSIN G-MO…" at bounding box center [807, 392] width 220 height 12
select select "OTHER"
click at [735, 386] on select "FATHER MOTHER SISTER BROTHER DAUGHTER SON CO-WORKER NEIGHBOR FRIEND COUSIN G-MO…" at bounding box center [807, 392] width 220 height 12
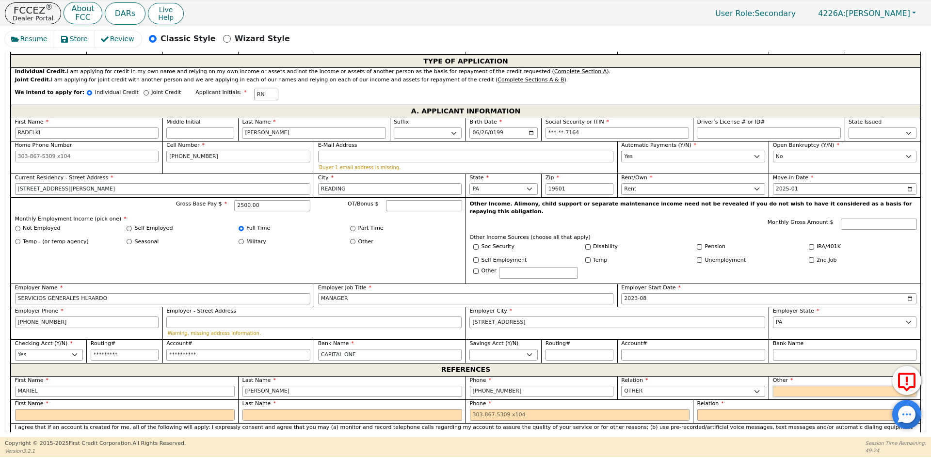
click at [795, 386] on input "text" at bounding box center [845, 392] width 144 height 12
type input "FAMILY"
click at [139, 409] on input "text" at bounding box center [125, 415] width 220 height 12
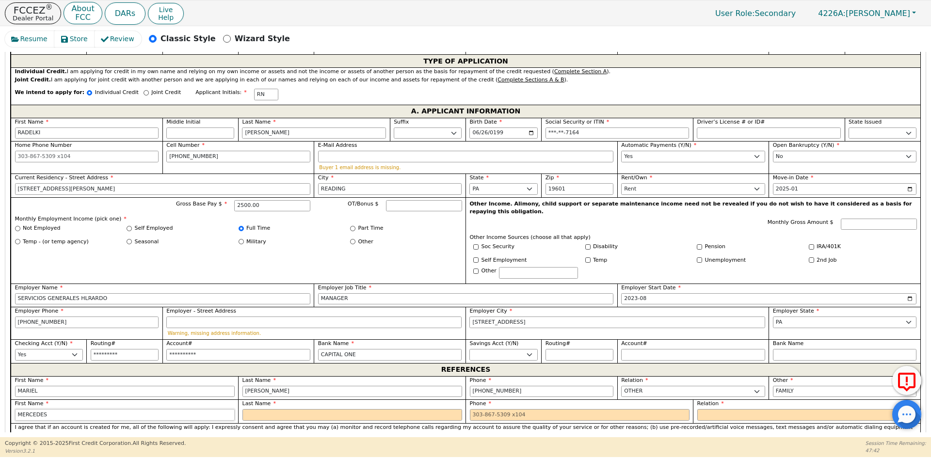
type input "MERCEDES"
type input "BELLO"
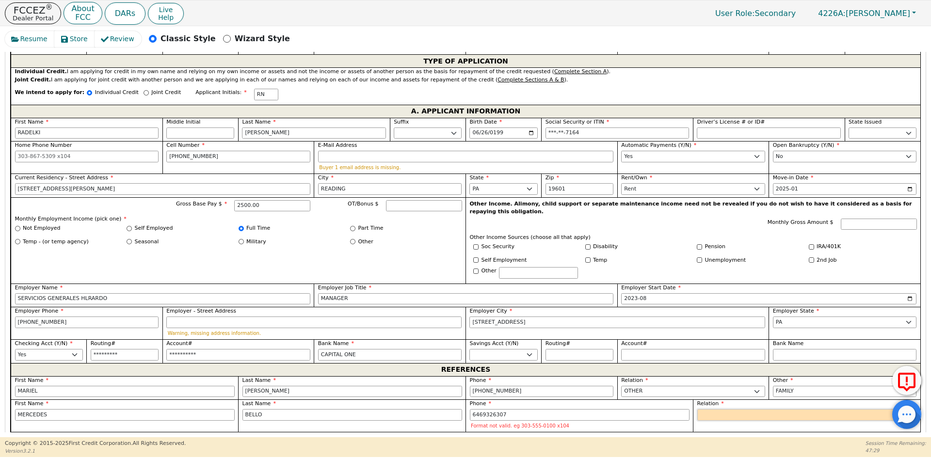
type input "[PHONE_NUMBER]"
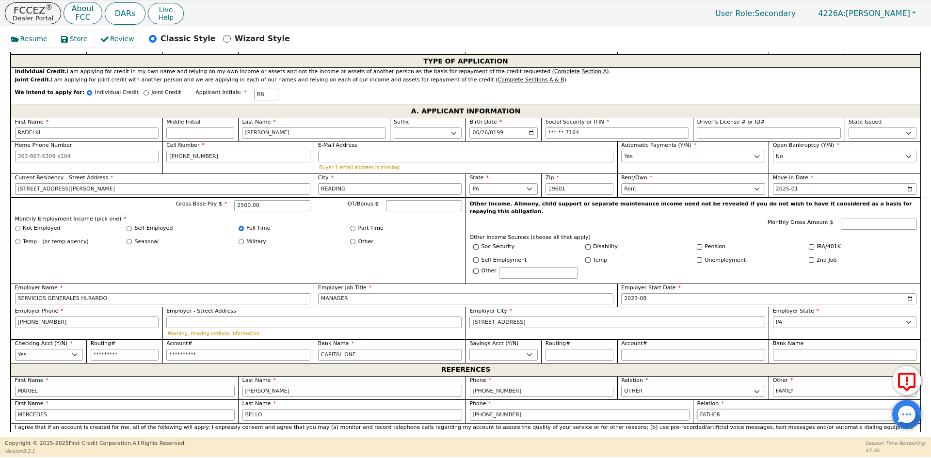
select select "FRIEND"
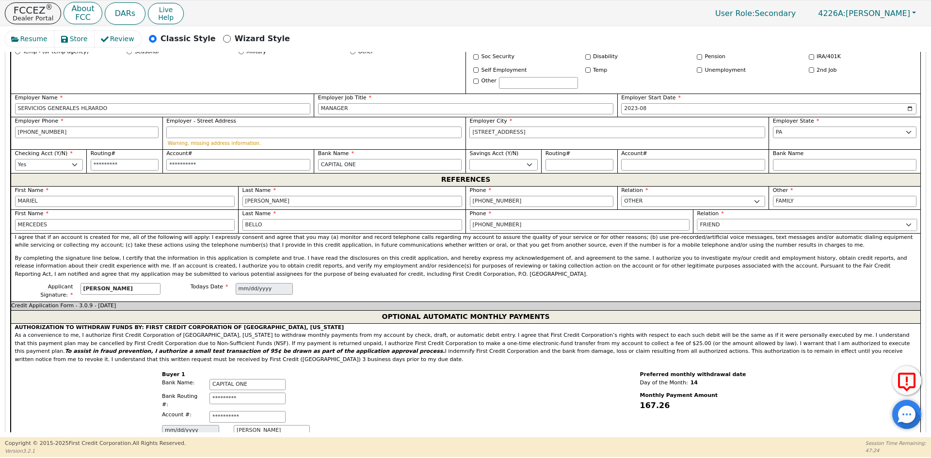
scroll to position [754, 0]
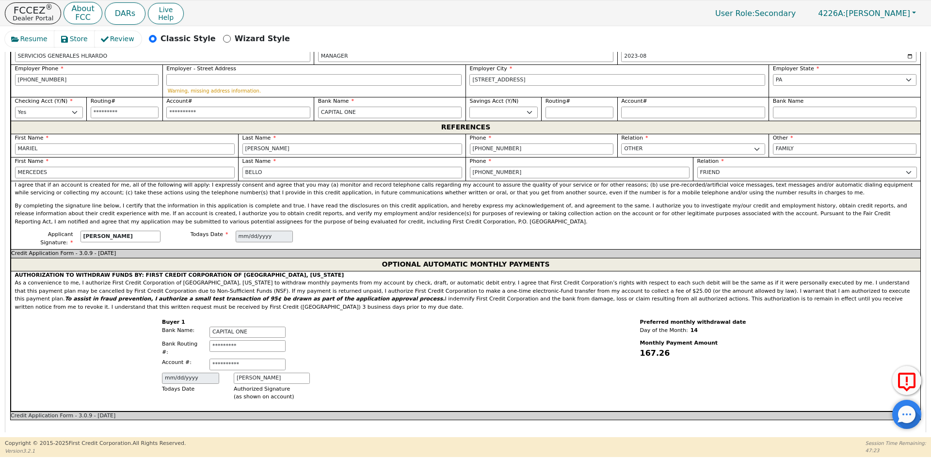
click at [400, 326] on div "**********" at bounding box center [238, 361] width 455 height 100
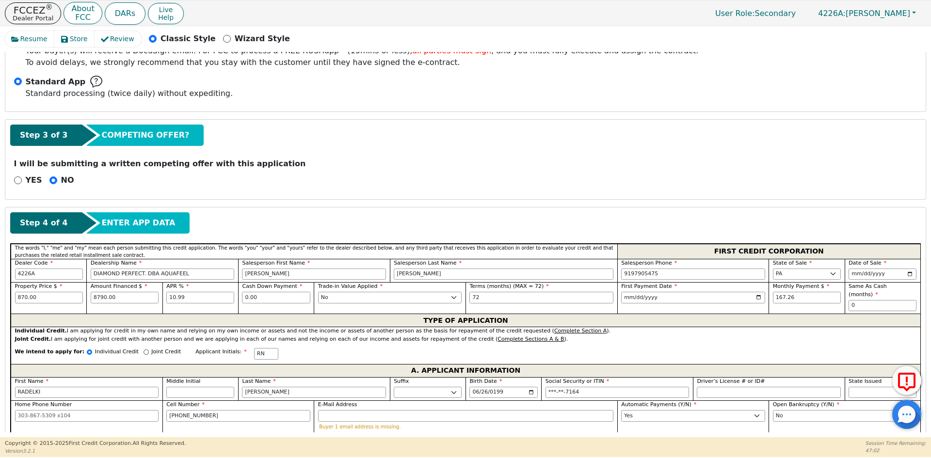
scroll to position [367, 0]
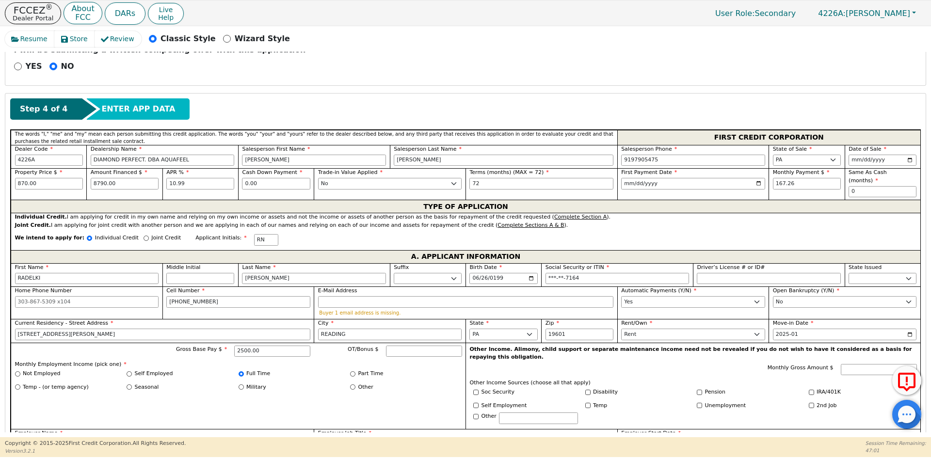
click at [151, 234] on p "Joint Credit" at bounding box center [166, 238] width 30 height 8
click at [149, 236] on input "Joint Credit" at bounding box center [146, 238] width 5 height 5
radio input "true"
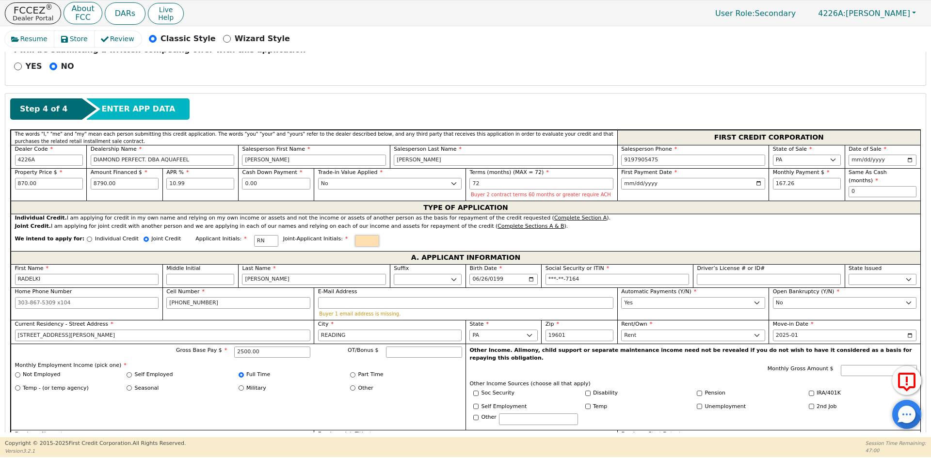
click at [355, 241] on input "text" at bounding box center [367, 241] width 24 height 12
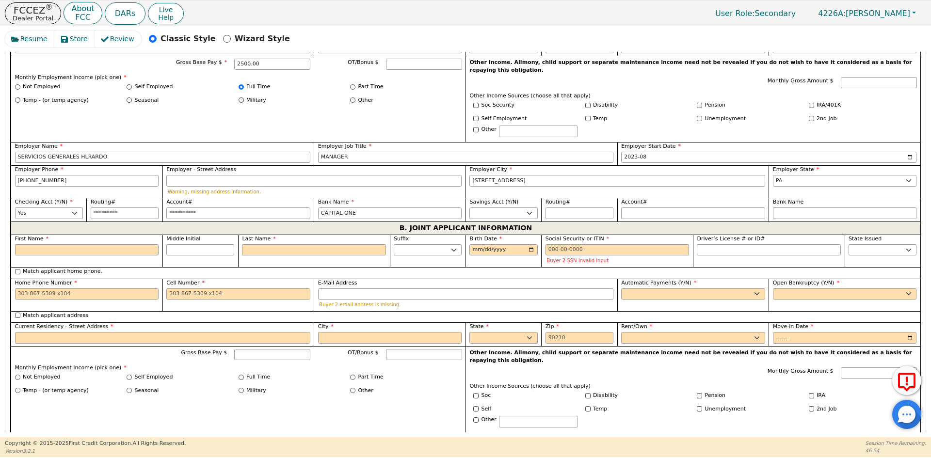
scroll to position [658, 0]
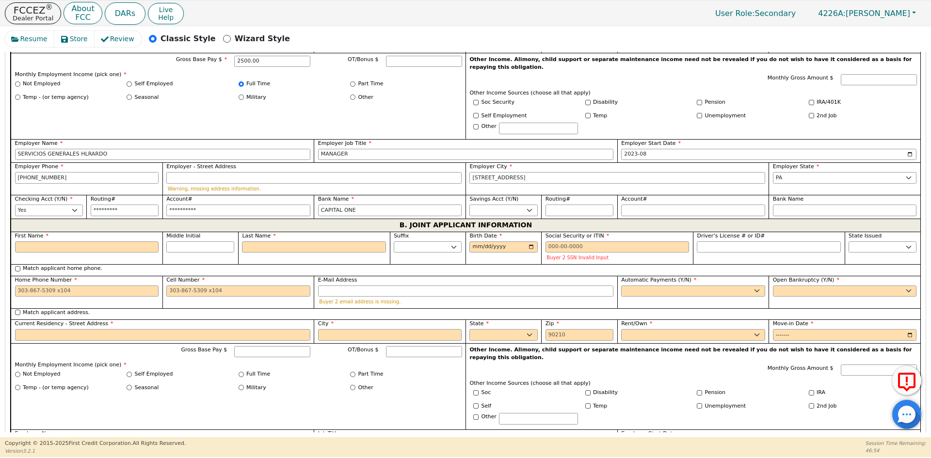
type input "ED"
click at [93, 241] on input "First Name" at bounding box center [87, 247] width 144 height 12
type input "E"
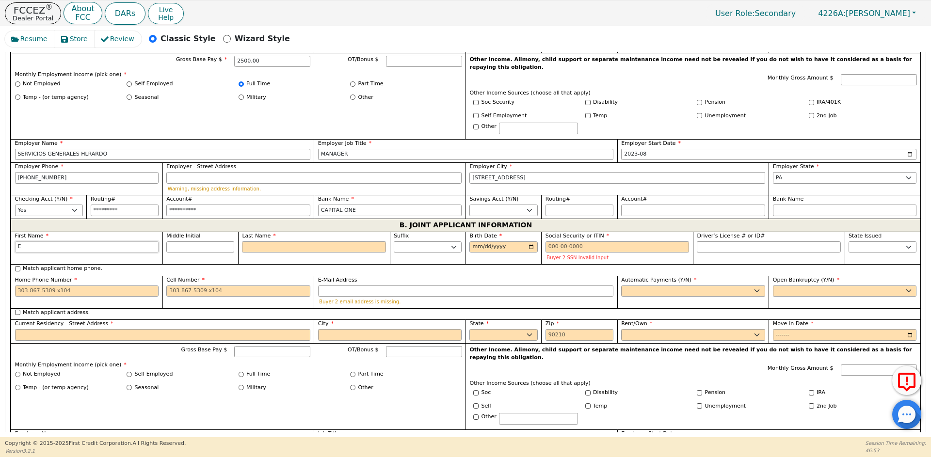
type input "EN"
type input "ENR"
type input "ENRI"
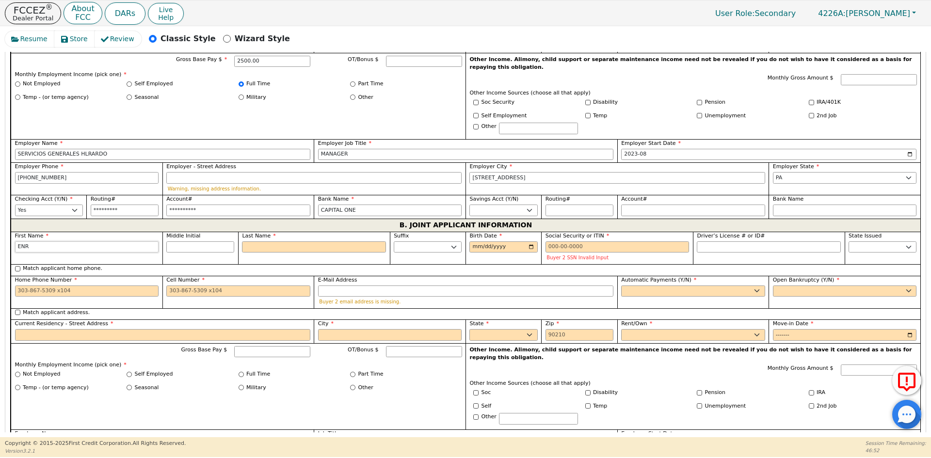
type input "ENRI"
type input "ENRIQ"
type input "ENRIQU"
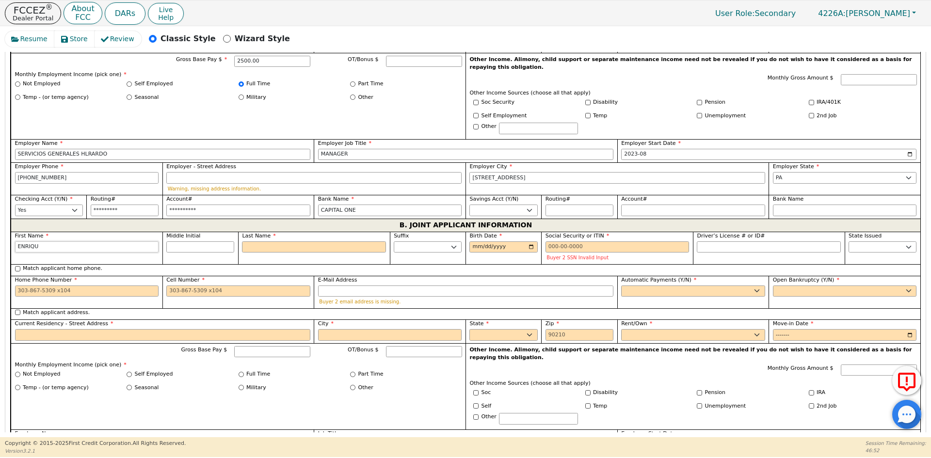
type input "[PERSON_NAME]"
type input "D"
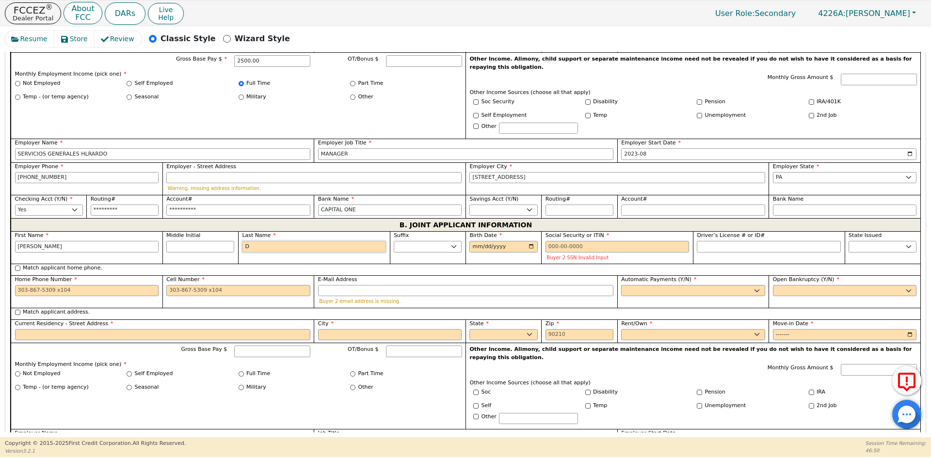
type input "ED"
type input "[PERSON_NAME]"
type input "DE"
type input "[PERSON_NAME]"
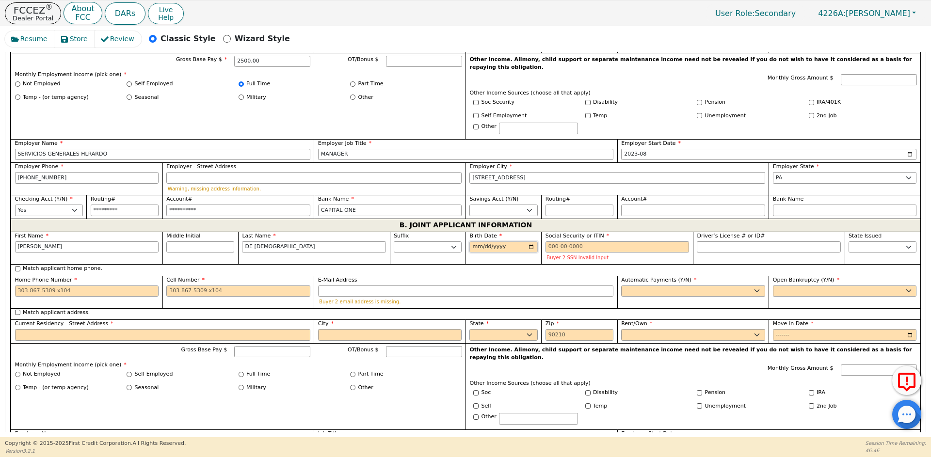
type input "DE [DEMOGRAPHIC_DATA]"
click at [471, 241] on input "Birth Date" at bounding box center [503, 247] width 68 height 12
type input "[DATE]"
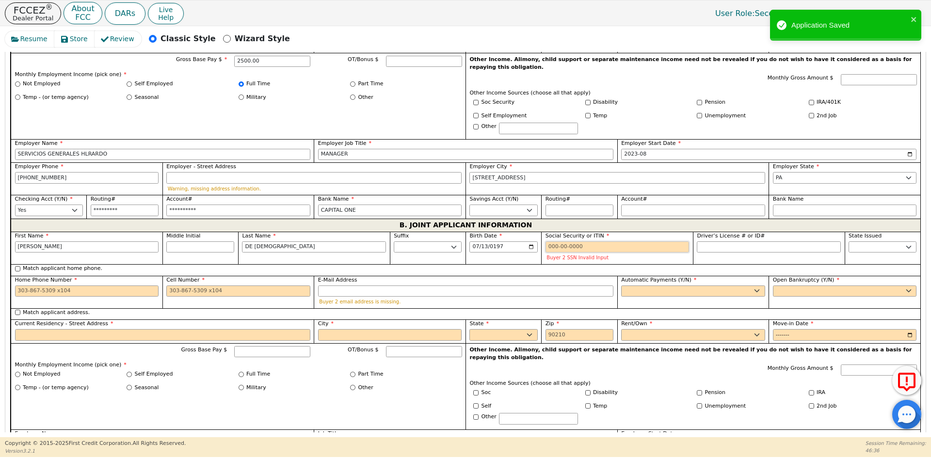
click at [608, 241] on input "Social Security or ITIN" at bounding box center [617, 247] width 144 height 12
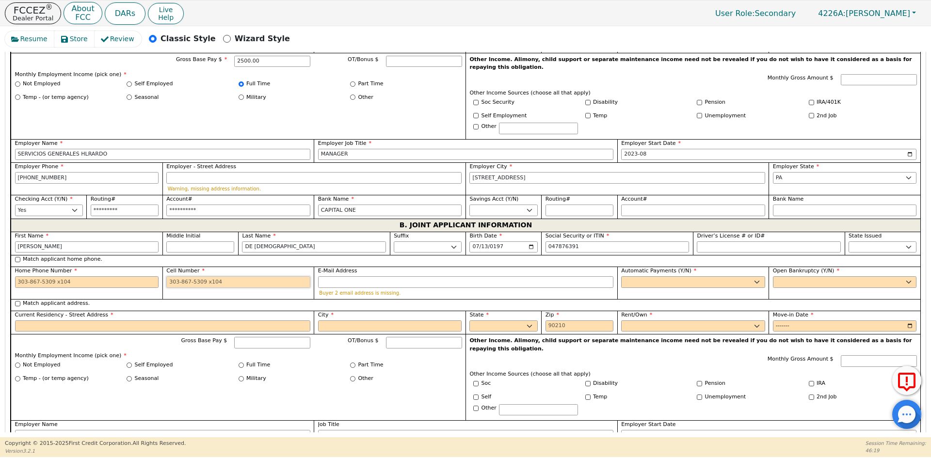
type input "***-**-6391"
click at [204, 276] on input "Cell Number" at bounding box center [238, 282] width 144 height 12
click at [208, 276] on input "Cell Number" at bounding box center [238, 282] width 144 height 12
type input "[PHONE_NUMBER]"
click at [648, 276] on select "Yes No" at bounding box center [693, 282] width 144 height 12
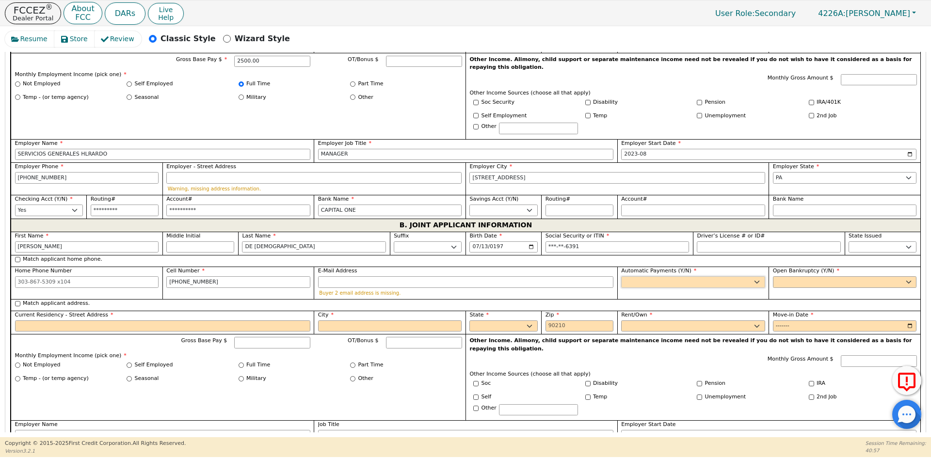
select select "y"
click at [621, 276] on select "Yes No" at bounding box center [693, 282] width 144 height 12
type input "[PERSON_NAME]"
click at [832, 276] on select "Yes No" at bounding box center [845, 282] width 144 height 12
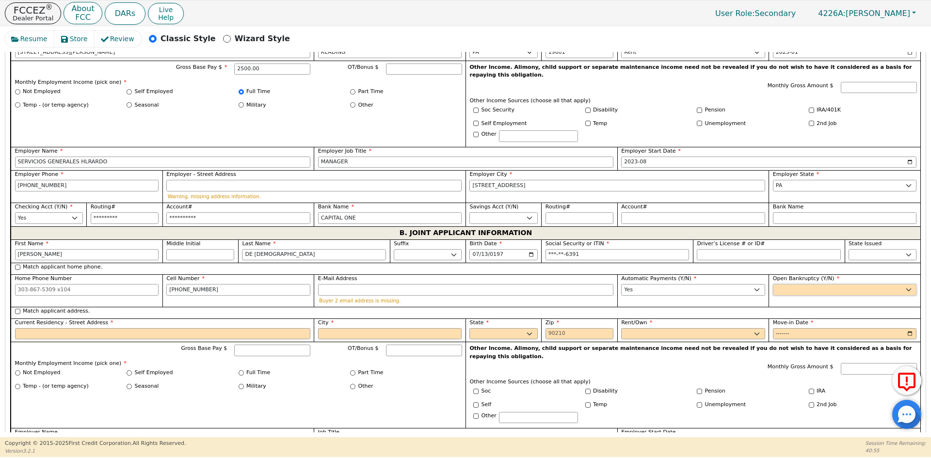
select select "n"
click at [773, 284] on select "Yes No" at bounding box center [845, 290] width 144 height 12
click at [52, 307] on label "Match applicant address." at bounding box center [56, 311] width 67 height 8
click at [20, 309] on input "Match applicant address." at bounding box center [17, 311] width 5 height 5
checkbox input "true"
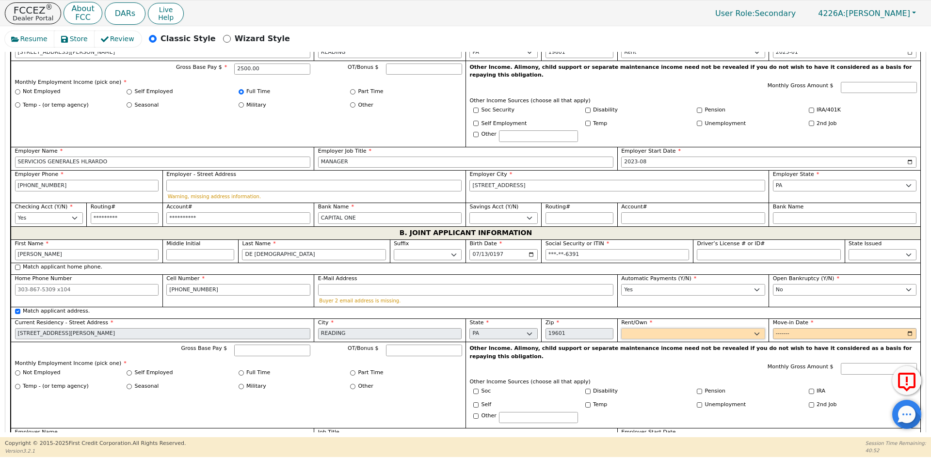
click at [661, 328] on select "Rent Own" at bounding box center [693, 334] width 144 height 12
click at [621, 328] on select "Rent Own" at bounding box center [693, 334] width 144 height 12
click at [780, 328] on input "Move-in Date" at bounding box center [845, 334] width 144 height 12
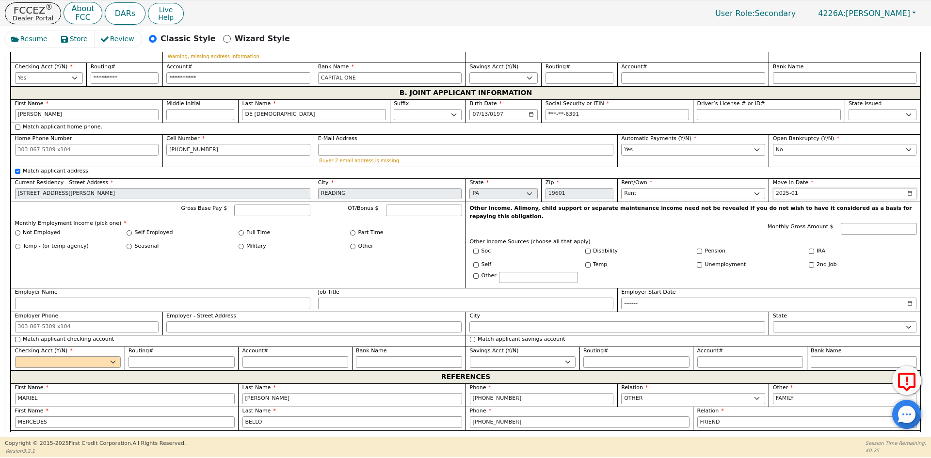
scroll to position [794, 0]
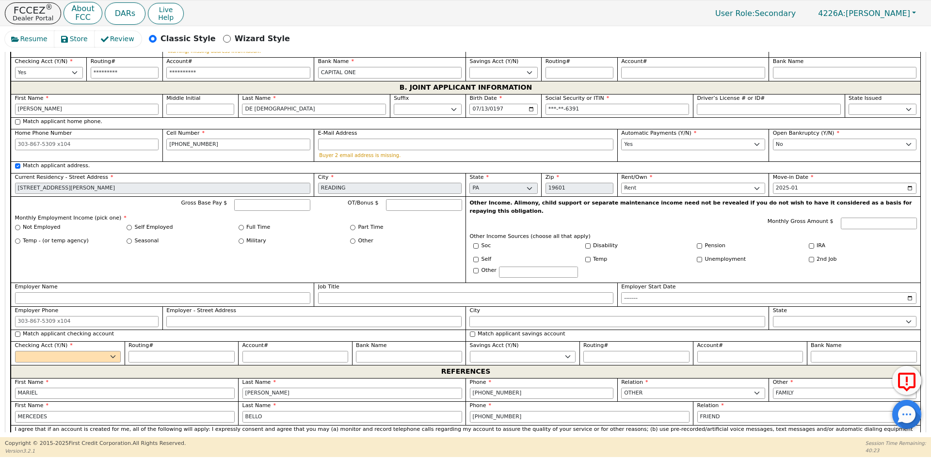
click at [81, 330] on label "Match applicant checking account" at bounding box center [68, 334] width 91 height 8
click at [20, 332] on input "Match applicant checking account" at bounding box center [17, 334] width 5 height 5
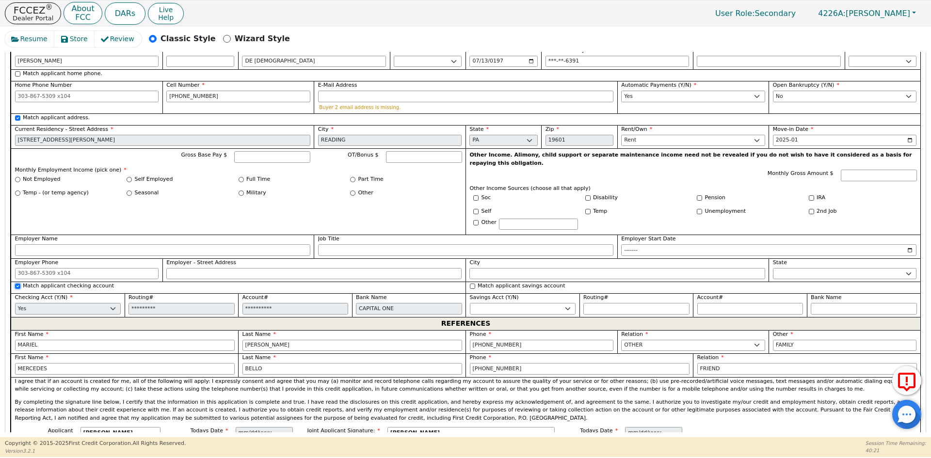
scroll to position [843, 0]
click at [265, 151] on input "Gross Base Pay $" at bounding box center [272, 157] width 76 height 12
click at [302, 184] on div "Gross Base Pay $ 6000.00 OT/Bonus $ Monthly Employment Income (pick one) * Not …" at bounding box center [238, 191] width 455 height 86
click at [338, 244] on input "Job Title" at bounding box center [465, 250] width 295 height 12
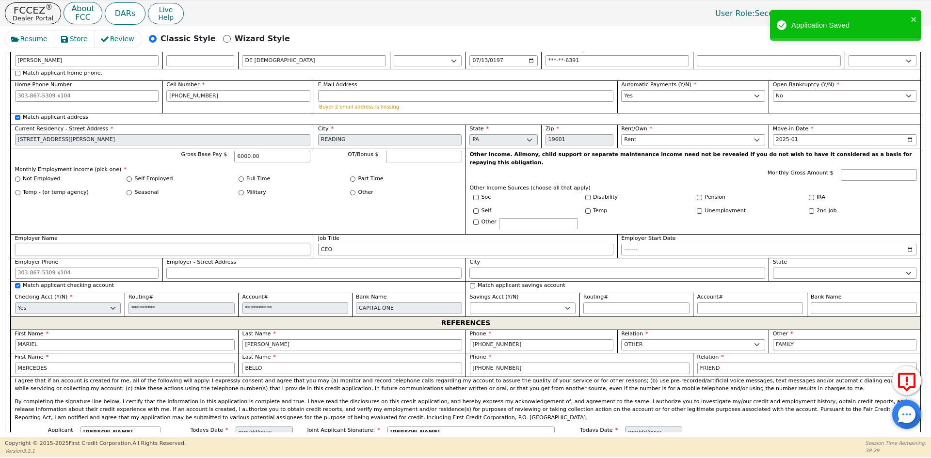
click at [160, 244] on input "Employer Name" at bounding box center [162, 250] width 295 height 12
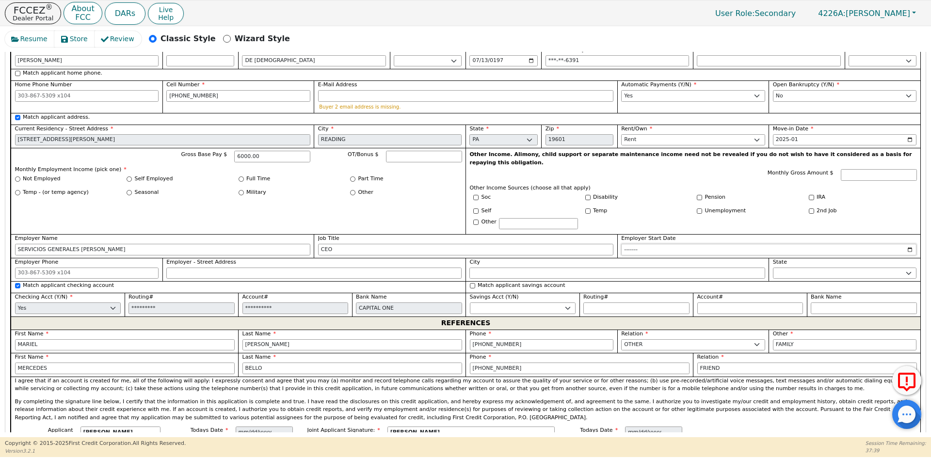
click at [627, 244] on input "Employer Start Date" at bounding box center [768, 250] width 295 height 12
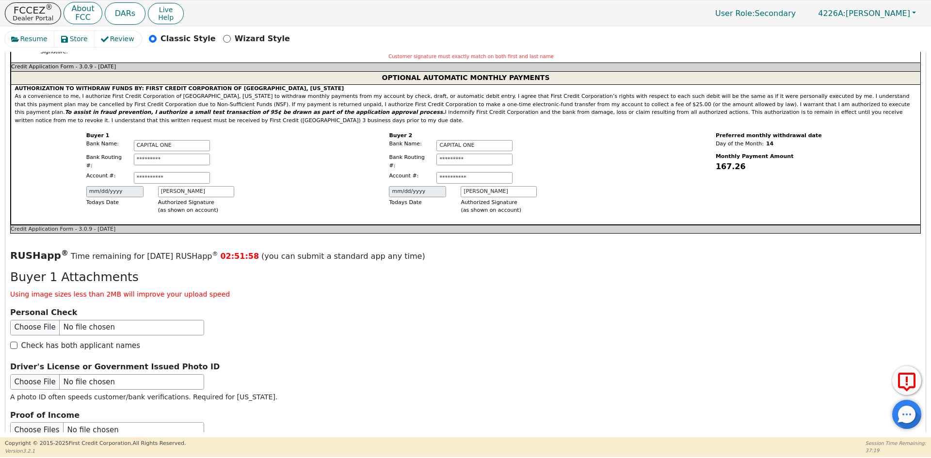
scroll to position [1231, 0]
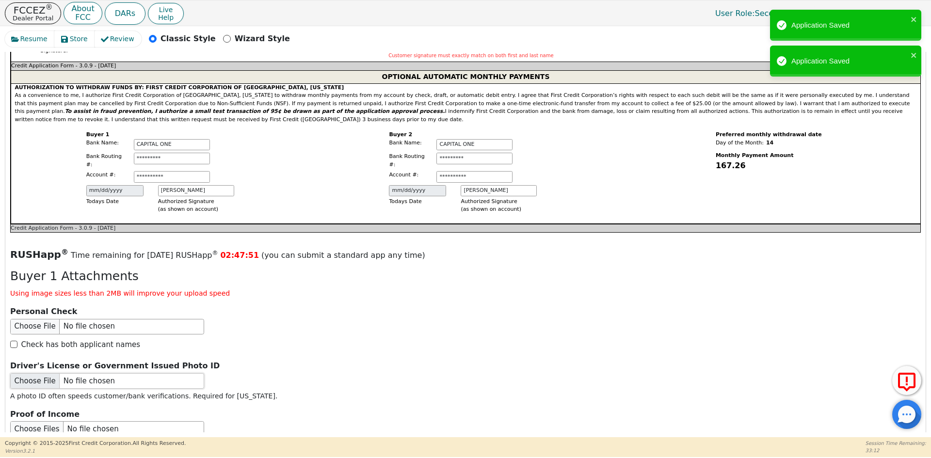
click at [59, 373] on input "file" at bounding box center [107, 381] width 194 height 16
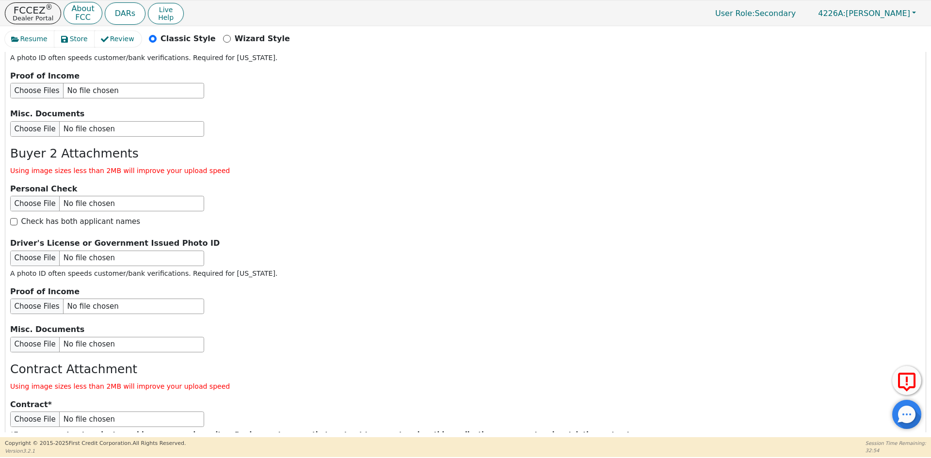
scroll to position [1572, 0]
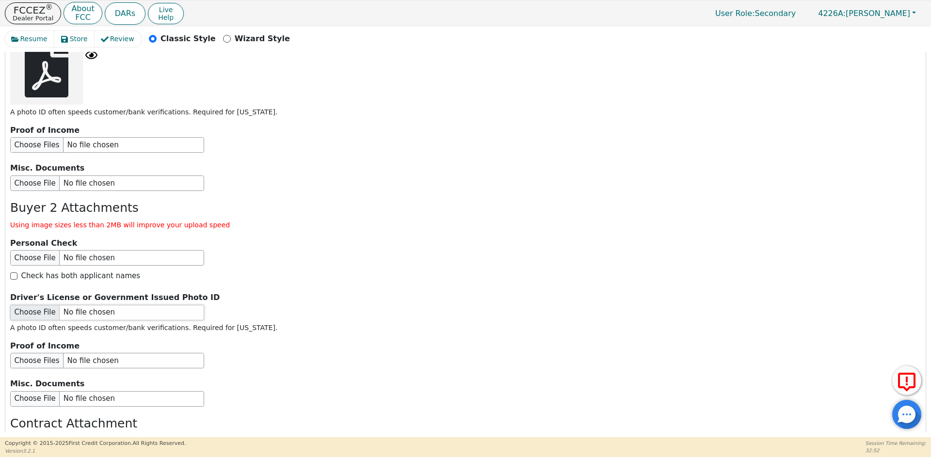
click at [89, 305] on input "file" at bounding box center [107, 313] width 194 height 16
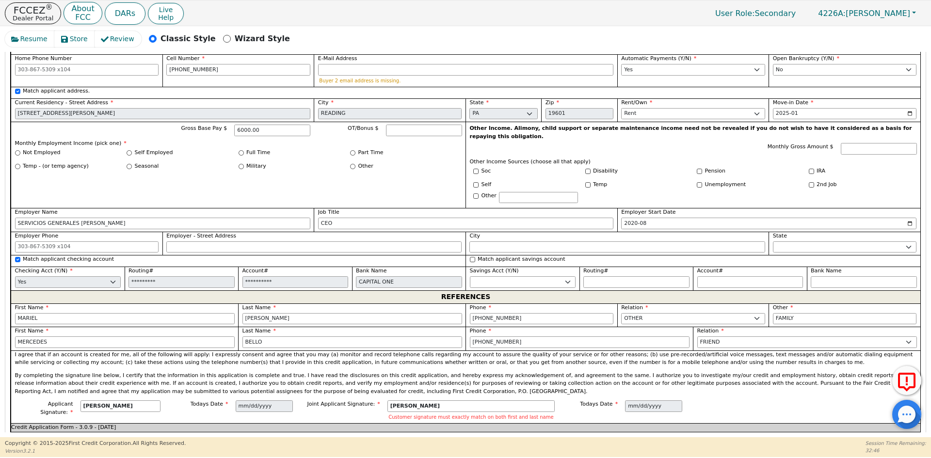
scroll to position [845, 0]
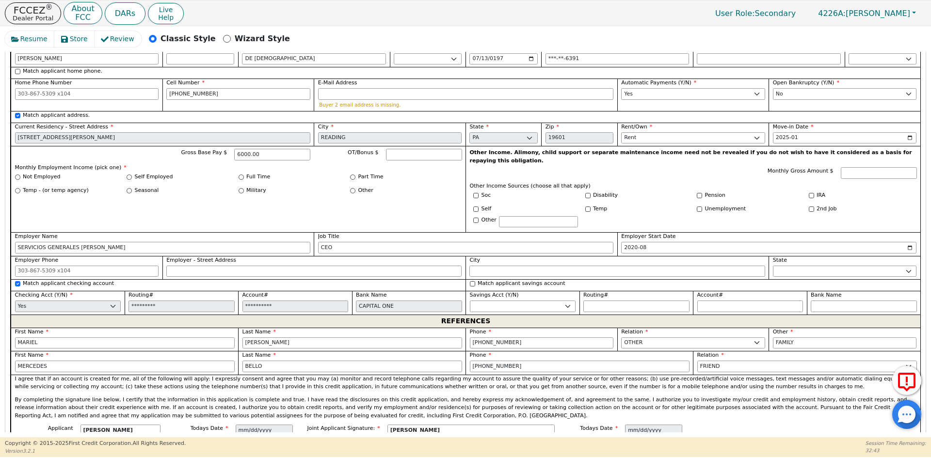
click at [157, 157] on div "Gross Base Pay $ 6000.00 OT/Bonus $ Monthly Employment Income (pick one) * Not …" at bounding box center [238, 189] width 455 height 86
click at [157, 173] on label "Self Employed" at bounding box center [154, 177] width 38 height 8
click at [132, 175] on input "Self Employed" at bounding box center [129, 177] width 5 height 5
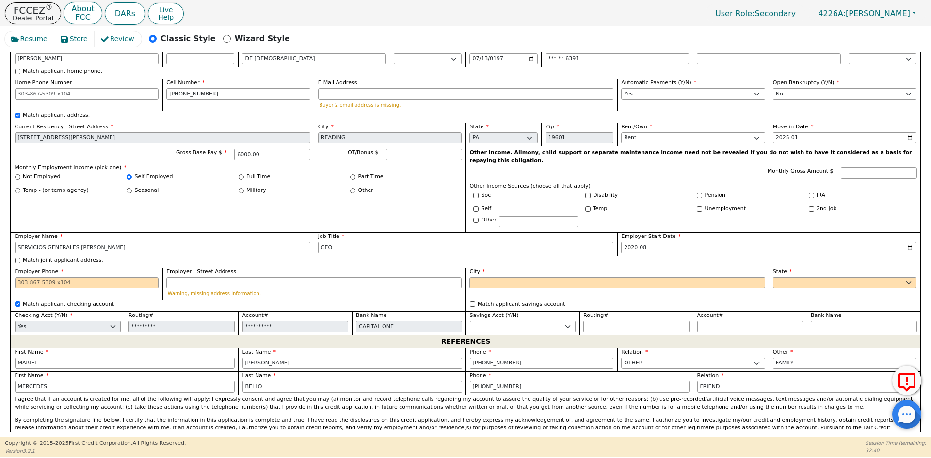
click at [72, 257] on label "Match joint applicant address." at bounding box center [63, 261] width 80 height 8
click at [20, 258] on input "Match joint applicant address." at bounding box center [17, 260] width 5 height 5
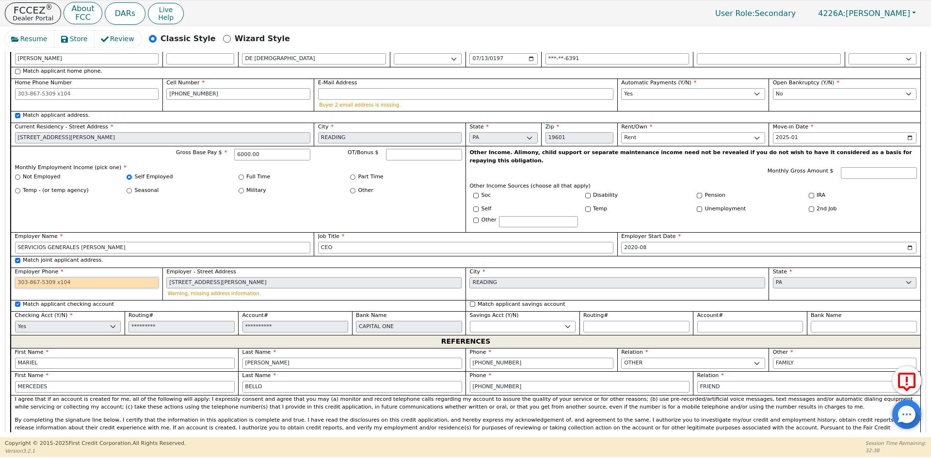
click at [50, 277] on input "Employer Phone" at bounding box center [87, 283] width 144 height 12
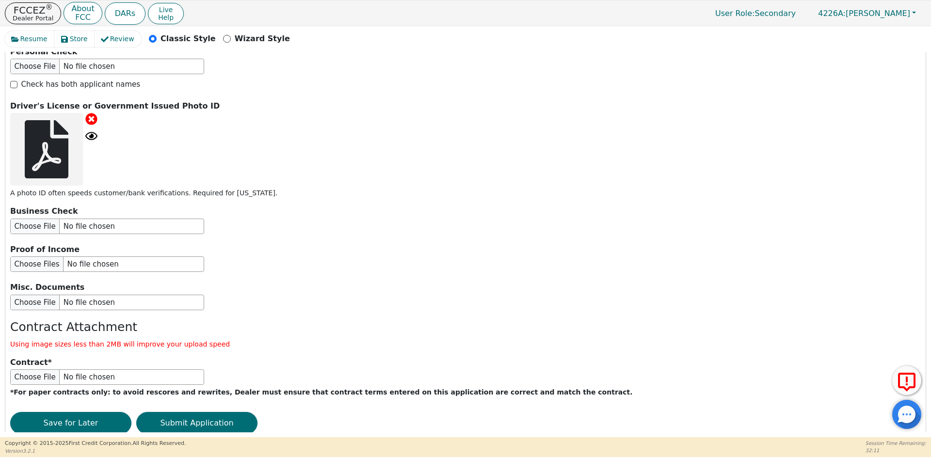
scroll to position [1776, 0]
click at [182, 412] on button "Submit Application" at bounding box center [196, 423] width 121 height 22
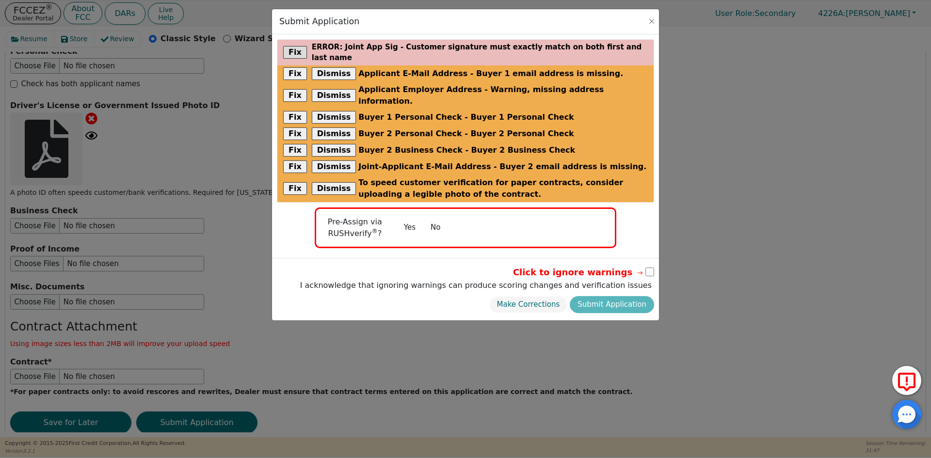
click at [556, 46] on p "error : Joint App Sig - Customer signature must exactly match on both first and…" at bounding box center [480, 53] width 336 height 22
click at [291, 48] on button "Fix" at bounding box center [295, 52] width 24 height 13
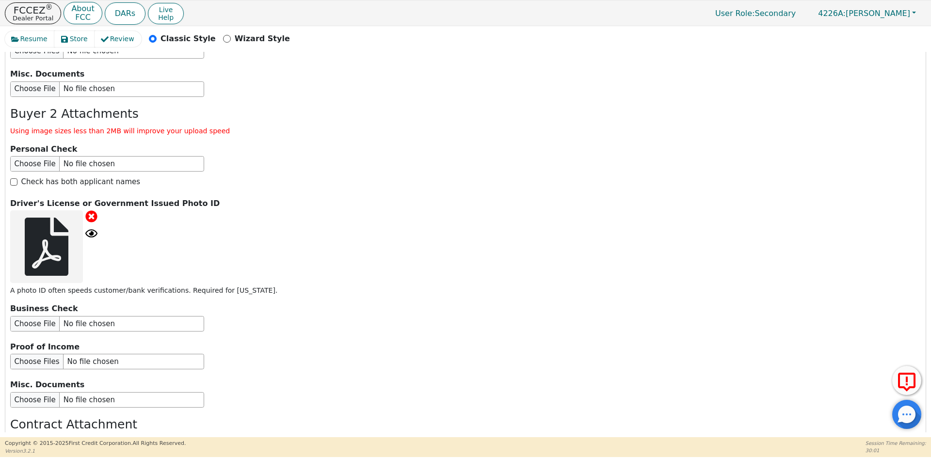
scroll to position [1767, 0]
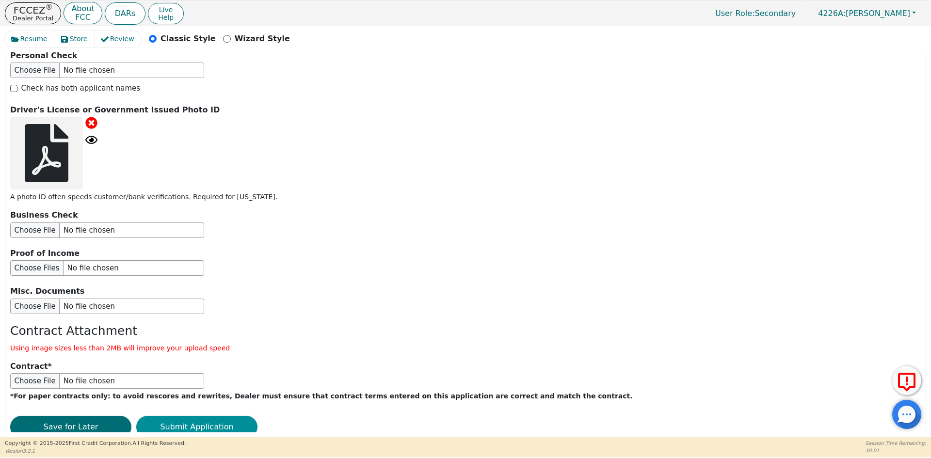
click at [200, 416] on button "Submit Application" at bounding box center [196, 427] width 121 height 22
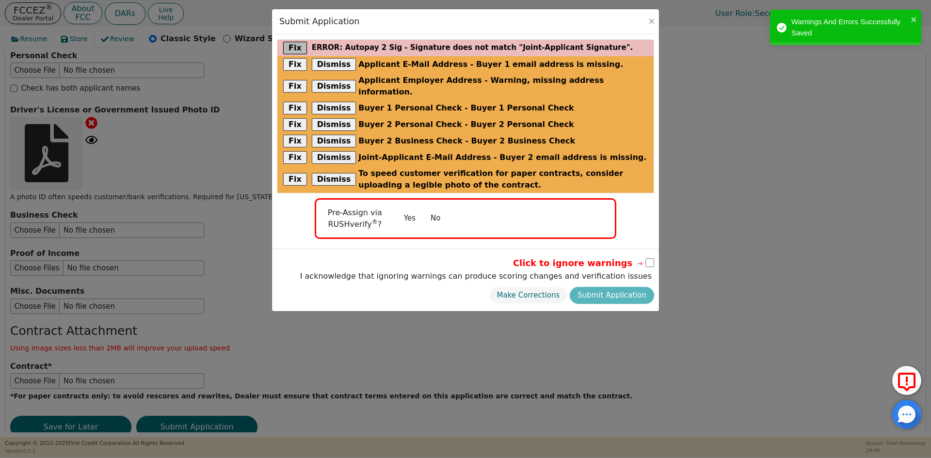
click at [288, 48] on button "Fix" at bounding box center [295, 48] width 24 height 13
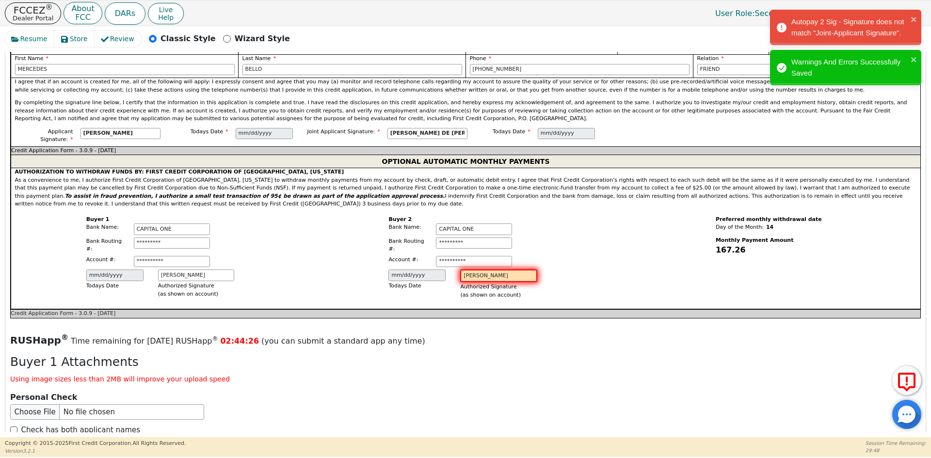
scroll to position [1154, 0]
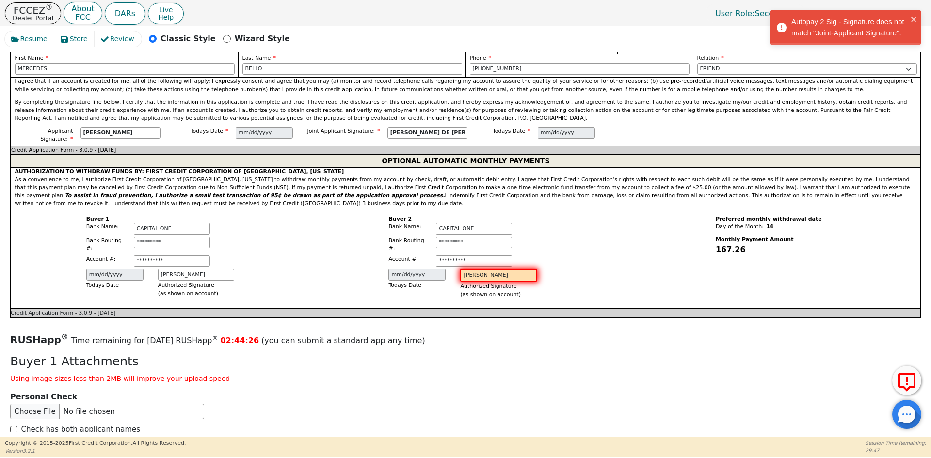
drag, startPoint x: 519, startPoint y: 241, endPoint x: 353, endPoint y: 251, distance: 166.1
click at [353, 254] on div "**********" at bounding box center [465, 258] width 303 height 101
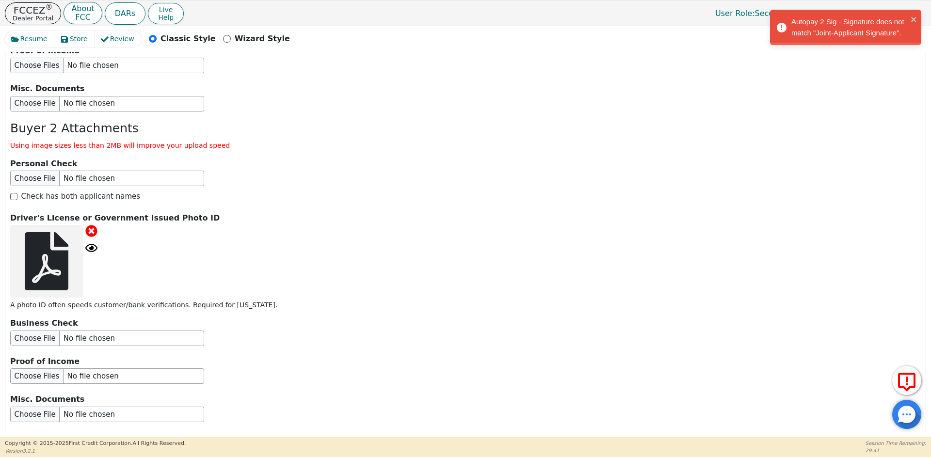
scroll to position [1768, 0]
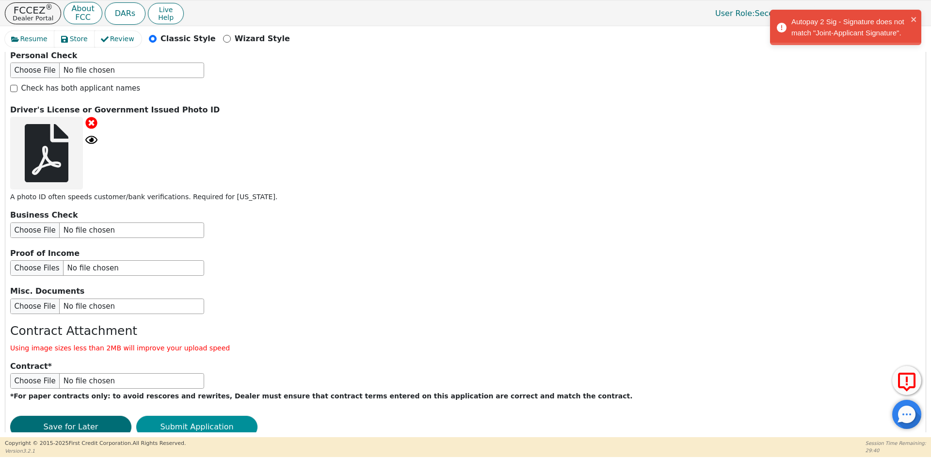
click at [176, 416] on button "Submit Application" at bounding box center [196, 427] width 121 height 22
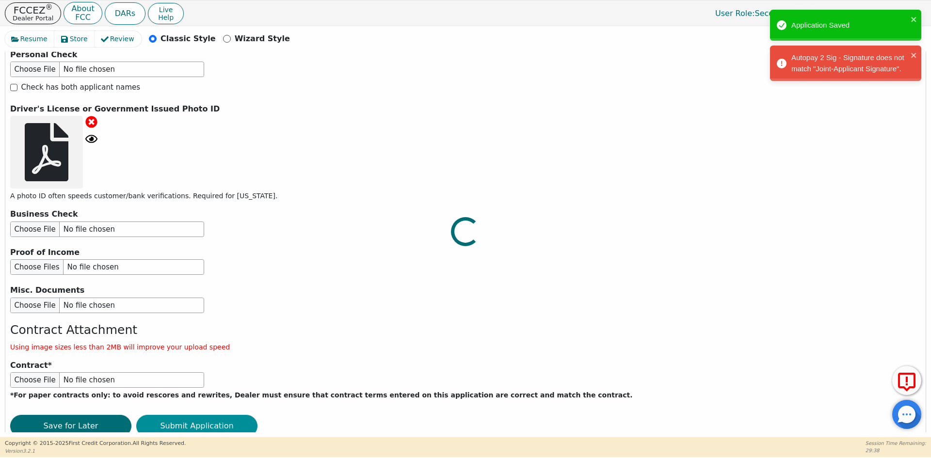
scroll to position [1767, 0]
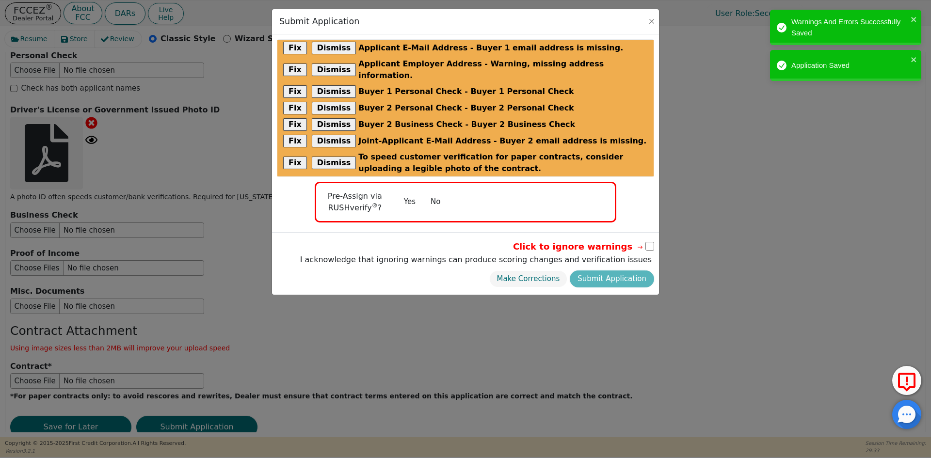
click at [438, 193] on button "No" at bounding box center [435, 201] width 25 height 17
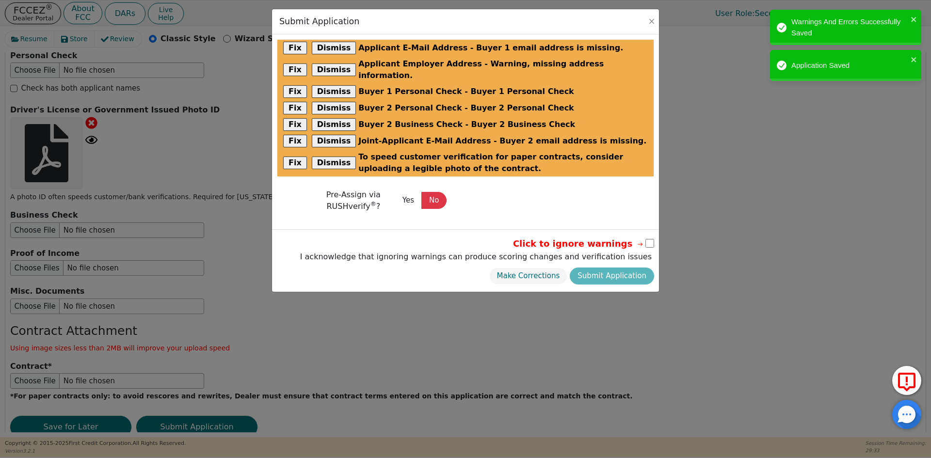
click at [649, 239] on input "checkbox" at bounding box center [649, 243] width 9 height 9
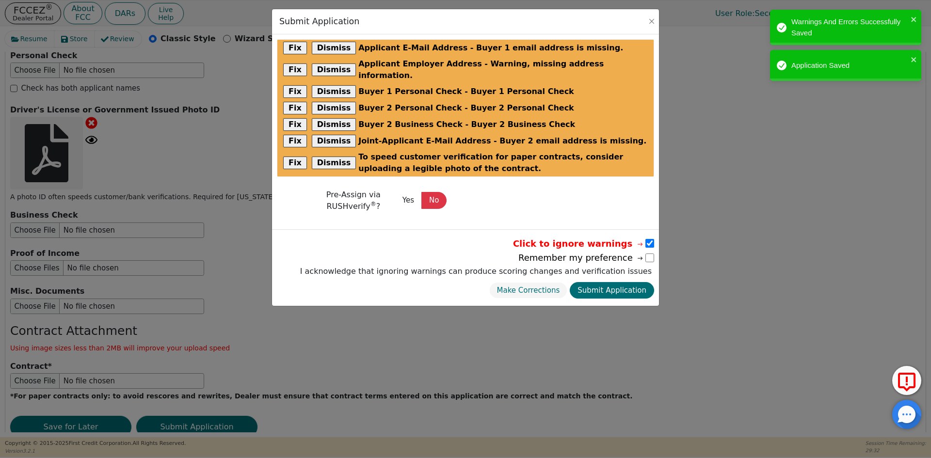
click at [620, 282] on button "Submit Application" at bounding box center [612, 290] width 84 height 17
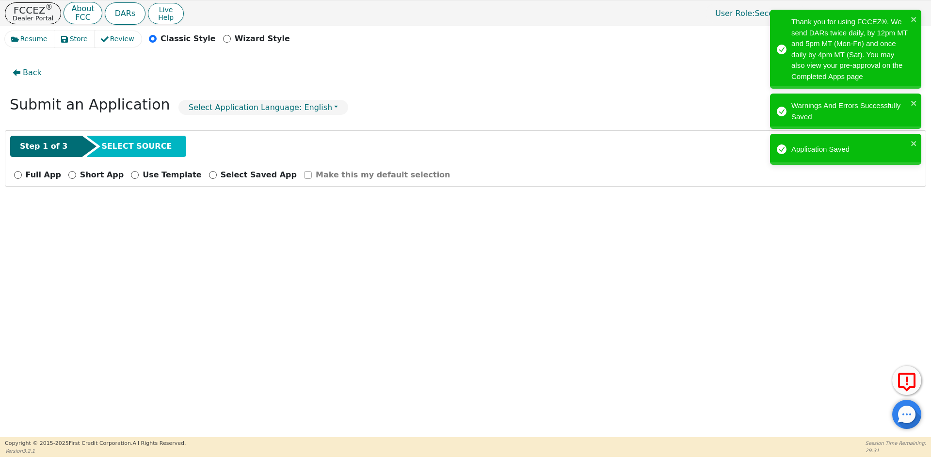
scroll to position [0, 0]
